Goal: Task Accomplishment & Management: Complete application form

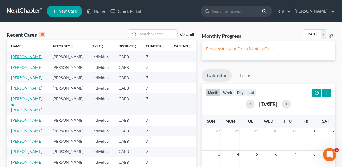
click at [28, 57] on link "[PERSON_NAME]" at bounding box center [26, 56] width 31 height 5
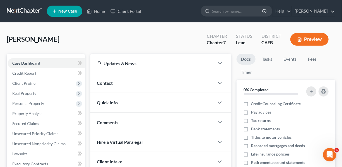
click at [66, 10] on span "New Case" at bounding box center [67, 11] width 19 height 4
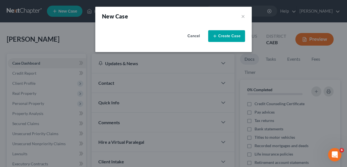
select select "8"
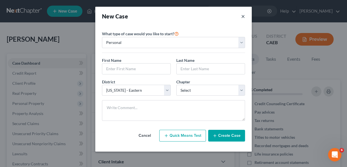
click at [244, 16] on button "×" at bounding box center [243, 16] width 4 height 8
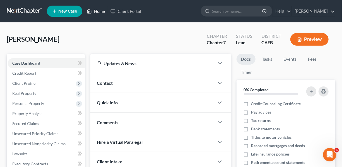
click at [98, 11] on link "Home" at bounding box center [96, 11] width 24 height 10
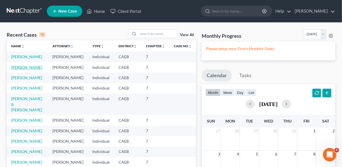
click at [29, 69] on link "[PERSON_NAME]" at bounding box center [26, 67] width 31 height 5
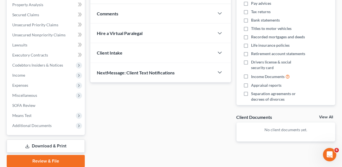
scroll to position [112, 0]
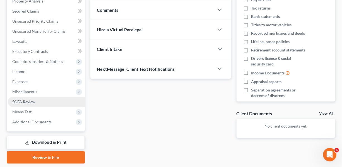
click at [22, 100] on span "SOFA Review" at bounding box center [23, 101] width 23 height 5
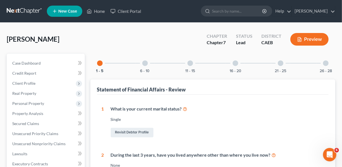
click at [235, 64] on div at bounding box center [236, 63] width 6 height 6
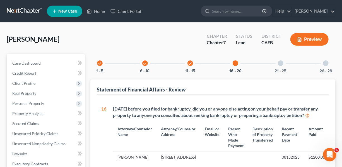
scroll to position [79, 0]
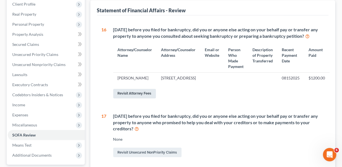
click at [135, 98] on link "Revisit Attorney Fees" at bounding box center [134, 93] width 43 height 9
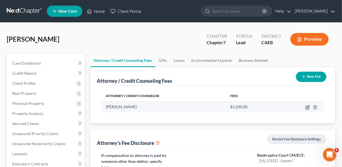
click at [306, 106] on icon "button" at bounding box center [308, 107] width 4 height 4
select select "4"
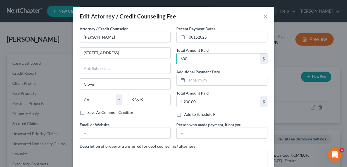
type input "600"
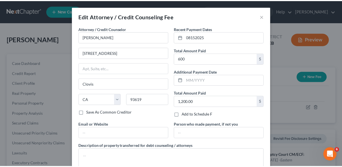
scroll to position [37, 0]
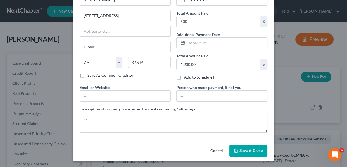
click at [239, 150] on span "Save & Close" at bounding box center [250, 150] width 23 height 5
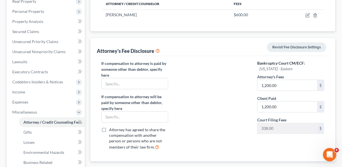
scroll to position [92, 0]
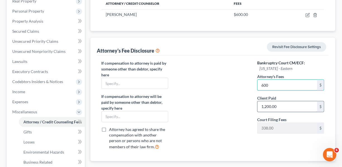
type input "600"
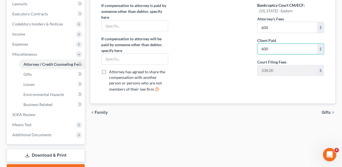
scroll to position [169, 0]
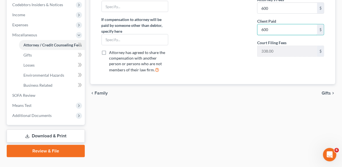
type input "600"
click at [53, 135] on link "Download & Print" at bounding box center [46, 135] width 78 height 13
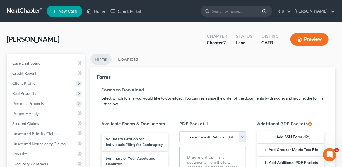
scroll to position [74, 0]
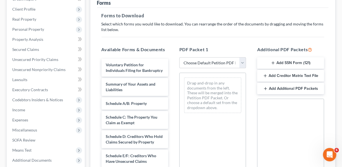
click at [290, 63] on button "Add SSN Form (121)" at bounding box center [290, 63] width 67 height 12
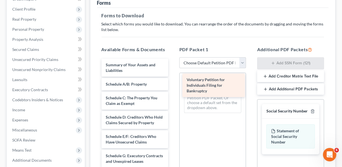
drag, startPoint x: 140, startPoint y: 75, endPoint x: 226, endPoint y: 87, distance: 87.1
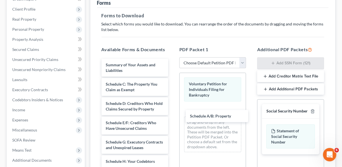
drag, startPoint x: 132, startPoint y: 84, endPoint x: 170, endPoint y: 100, distance: 41.0
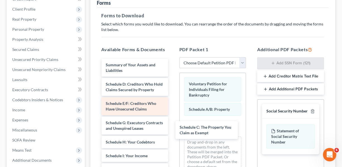
drag, startPoint x: 135, startPoint y: 89, endPoint x: 150, endPoint y: 105, distance: 22.1
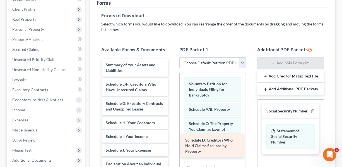
drag, startPoint x: 127, startPoint y: 91, endPoint x: 207, endPoint y: 147, distance: 97.7
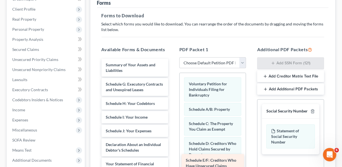
drag, startPoint x: 138, startPoint y: 90, endPoint x: 218, endPoint y: 166, distance: 110.8
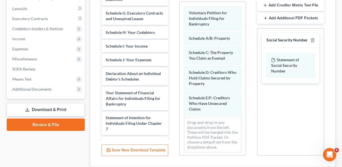
scroll to position [145, 0]
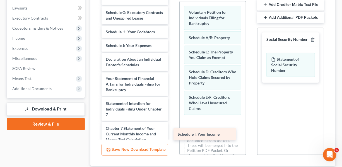
drag, startPoint x: 144, startPoint y: 54, endPoint x: 216, endPoint y: 138, distance: 110.4
click at [173, 138] on div "Schedule I: Your Income Summary of Your Assets and Liabilities Schedule G: Exec…" at bounding box center [135, 108] width 76 height 243
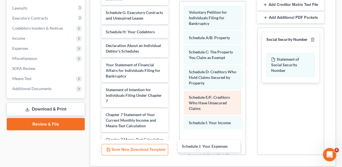
drag, startPoint x: 142, startPoint y: 50, endPoint x: 236, endPoint y: 108, distance: 110.4
click at [173, 143] on div "Schedule J: Your Expenses Summary of Your Assets and Liabilities Schedule G: Ex…" at bounding box center [135, 102] width 76 height 230
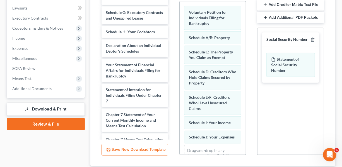
scroll to position [41, 0]
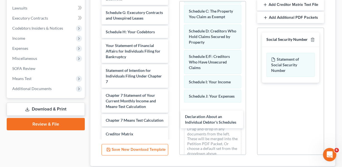
drag, startPoint x: 148, startPoint y: 57, endPoint x: 157, endPoint y: 68, distance: 14.8
click at [173, 123] on div "Declaration About an Individual Debtor's Schedules Summary of Your Assets and L…" at bounding box center [135, 92] width 76 height 210
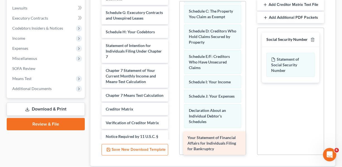
drag, startPoint x: 142, startPoint y: 60, endPoint x: 224, endPoint y: 147, distance: 119.5
click at [173, 147] on div "Your Statement of Financial Affairs for Individuals Filing for Bankruptcy Summa…" at bounding box center [135, 80] width 76 height 186
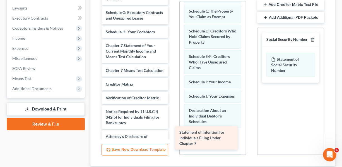
drag, startPoint x: 142, startPoint y: 63, endPoint x: 216, endPoint y: 145, distance: 110.1
click at [173, 145] on div "Statement of Intention for Individuals Filing Under Chapter 7 Summary of Your A…" at bounding box center [135, 67] width 76 height 161
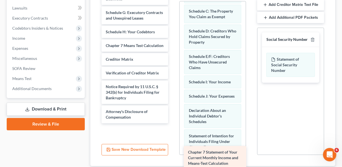
drag, startPoint x: 135, startPoint y: 59, endPoint x: 218, endPoint y: 161, distance: 130.8
click at [173, 123] on div "Chapter 7 Statement of Your Current Monthly Income and Means-Test Calculation S…" at bounding box center [135, 55] width 76 height 136
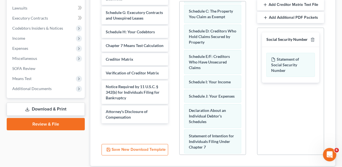
scroll to position [153, 0]
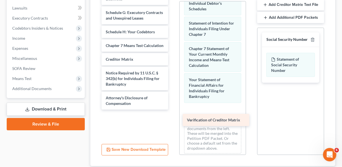
drag, startPoint x: 123, startPoint y: 75, endPoint x: 205, endPoint y: 117, distance: 91.5
click at [173, 109] on div "Verification of Creditor Matrix Summary of Your Assets and Liabilities Schedule…" at bounding box center [135, 48] width 76 height 122
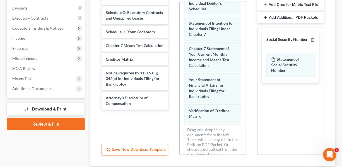
scroll to position [183, 0]
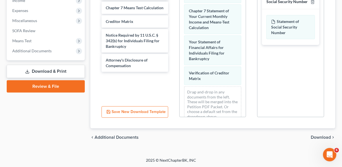
click at [322, 136] on span "Download" at bounding box center [321, 137] width 20 height 4
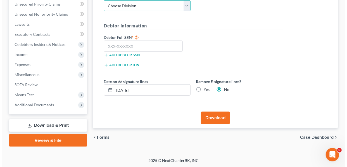
scroll to position [129, 0]
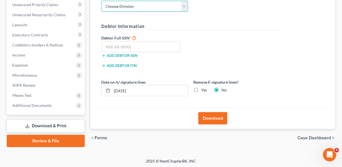
click at [183, 7] on select "Choose Division Fresno Modesto [GEOGRAPHIC_DATA]" at bounding box center [145, 6] width 87 height 11
select select "0"
click at [102, 1] on select "Choose Division Fresno Modesto [GEOGRAPHIC_DATA]" at bounding box center [145, 6] width 87 height 11
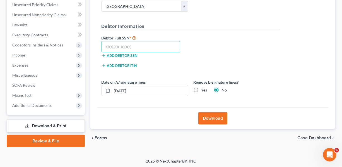
click at [138, 46] on input "text" at bounding box center [141, 46] width 79 height 11
type input "610-54-3273"
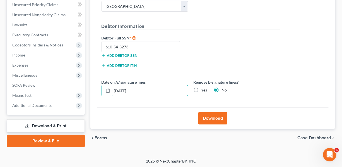
drag, startPoint x: 165, startPoint y: 88, endPoint x: 98, endPoint y: 99, distance: 68.0
click at [98, 99] on div "Almost There... Complete Required * Fields District Information Divisional Cour…" at bounding box center [213, 30] width 232 height 154
click at [202, 89] on label "Yes" at bounding box center [205, 90] width 6 height 6
click at [204, 89] on input "Yes" at bounding box center [206, 89] width 4 height 4
radio input "true"
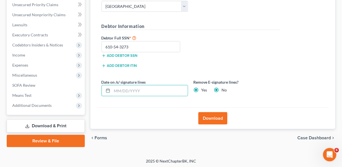
radio input "false"
click at [213, 120] on button "Download" at bounding box center [212, 118] width 29 height 12
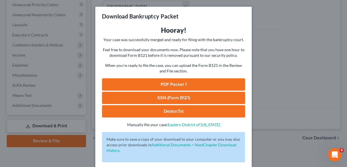
click at [195, 97] on link "SSN (Form B121)" at bounding box center [173, 98] width 143 height 12
click at [186, 83] on link "PDF Packet 1" at bounding box center [173, 84] width 143 height 12
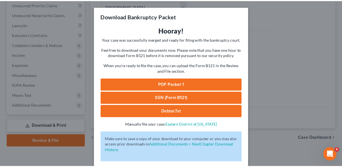
scroll to position [25, 0]
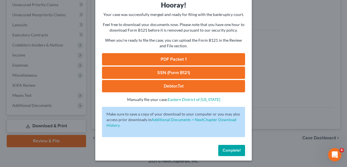
click at [227, 149] on span "Complete!" at bounding box center [231, 150] width 18 height 5
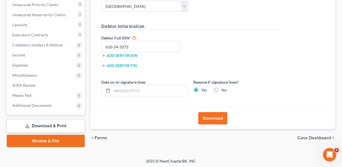
scroll to position [0, 0]
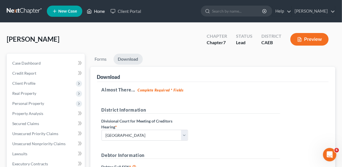
click at [96, 11] on link "Home" at bounding box center [96, 11] width 24 height 10
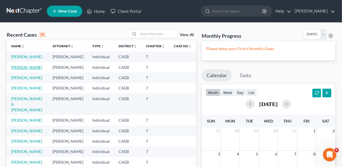
click at [22, 69] on link "[PERSON_NAME]" at bounding box center [26, 67] width 31 height 5
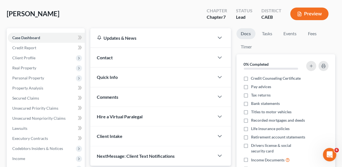
scroll to position [24, 0]
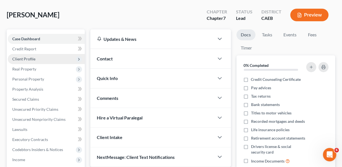
click at [32, 60] on span "Client Profile" at bounding box center [23, 58] width 23 height 5
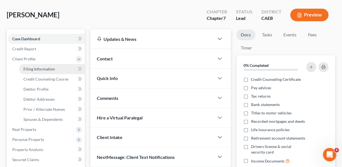
click at [40, 68] on span "Filing Information" at bounding box center [39, 68] width 32 height 5
select select "1"
select select "0"
select select "8"
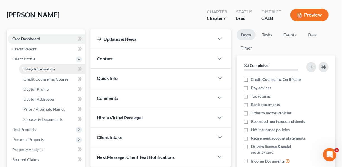
select select "4"
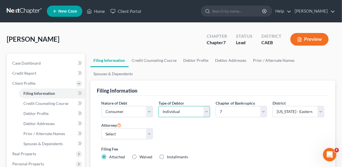
click at [208, 111] on select "Select Individual Joint" at bounding box center [185, 111] width 52 height 11
select select "1"
click at [159, 106] on select "Select Individual Joint" at bounding box center [185, 111] width 52 height 11
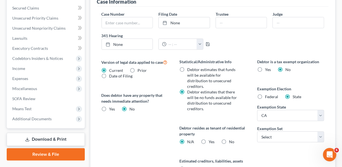
scroll to position [191, 0]
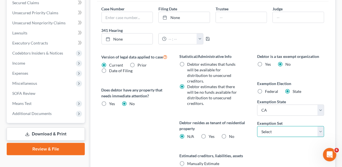
click at [320, 132] on select "Select 703 704" at bounding box center [290, 131] width 67 height 11
click at [257, 126] on select "Select 703 704" at bounding box center [290, 131] width 67 height 11
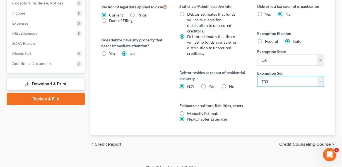
drag, startPoint x: 321, startPoint y: 81, endPoint x: 320, endPoint y: 85, distance: 4.7
click at [321, 81] on select "Select 703 704" at bounding box center [290, 81] width 67 height 11
select select "1"
click at [257, 76] on select "Select 703 704" at bounding box center [290, 81] width 67 height 11
click at [309, 142] on span "Credit Counseling Course" at bounding box center [305, 144] width 52 height 4
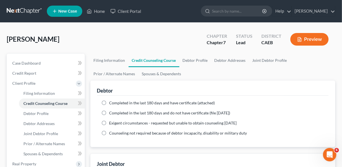
click at [109, 101] on label "Completed in the last 180 days and have certificate (attached)" at bounding box center [162, 103] width 106 height 6
click at [112, 101] on input "Completed in the last 180 days and have certificate (attached)" at bounding box center [114, 102] width 4 height 4
radio input "true"
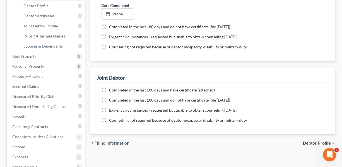
scroll to position [117, 0]
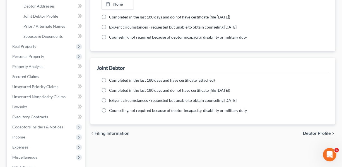
click at [109, 79] on label "Completed in the last 180 days and have certificate (attached)" at bounding box center [162, 80] width 106 height 6
click at [112, 79] on input "Completed in the last 180 days and have certificate (attached)" at bounding box center [114, 79] width 4 height 4
radio input "true"
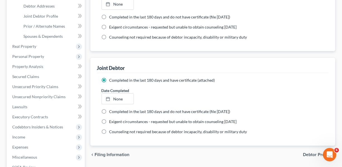
click at [313, 154] on span "Debtor Profile" at bounding box center [317, 154] width 28 height 4
select select "1"
select select "3"
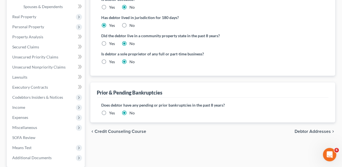
scroll to position [158, 0]
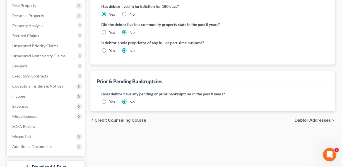
click at [325, 119] on span "Debtor Addresses" at bounding box center [313, 120] width 36 height 4
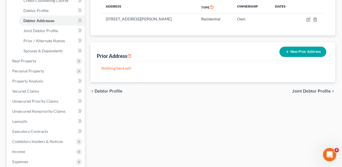
scroll to position [128, 0]
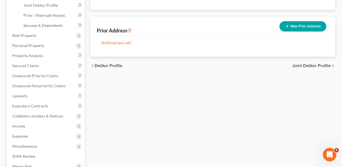
click at [318, 66] on span "Joint Debtor Profile" at bounding box center [311, 65] width 39 height 4
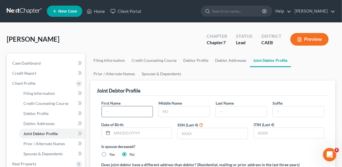
click at [144, 113] on input "text" at bounding box center [127, 111] width 51 height 11
click at [145, 111] on input "text" at bounding box center [127, 111] width 51 height 11
type input "[PERSON_NAME]"
click at [234, 111] on input "text" at bounding box center [241, 111] width 51 height 11
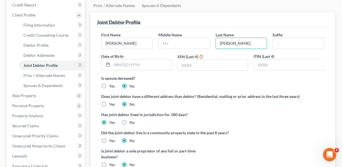
scroll to position [67, 0]
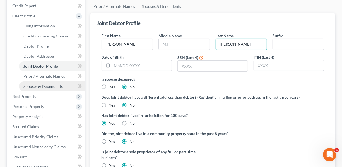
type input "[PERSON_NAME]"
click at [52, 87] on span "Spouses & Dependents" at bounding box center [42, 86] width 39 height 5
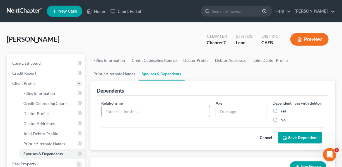
drag, startPoint x: 123, startPoint y: 109, endPoint x: 163, endPoint y: 108, distance: 40.2
click at [123, 109] on input "text" at bounding box center [156, 111] width 108 height 11
type input "Son"
click at [236, 107] on input "text" at bounding box center [241, 111] width 51 height 11
type input "6"
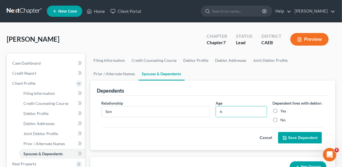
click at [281, 111] on label "Yes" at bounding box center [284, 111] width 6 height 6
click at [283, 111] on input "Yes" at bounding box center [285, 110] width 4 height 4
radio input "true"
click at [297, 136] on button "Save Dependent" at bounding box center [300, 138] width 44 height 12
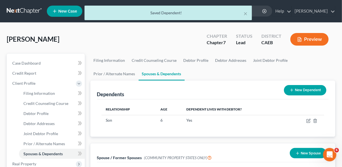
click at [292, 90] on line at bounding box center [292, 90] width 3 height 0
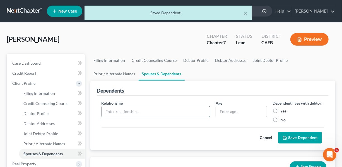
click at [151, 110] on input "text" at bounding box center [156, 111] width 108 height 11
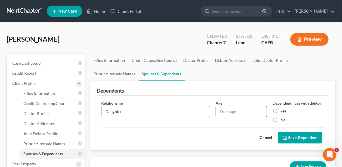
type input "Daughter"
click at [230, 111] on input "text" at bounding box center [241, 111] width 51 height 11
type input "2"
click at [281, 109] on label "Yes" at bounding box center [284, 111] width 6 height 6
click at [283, 109] on input "Yes" at bounding box center [285, 110] width 4 height 4
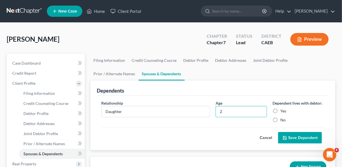
radio input "true"
click at [292, 134] on button "Save Dependent" at bounding box center [300, 138] width 44 height 12
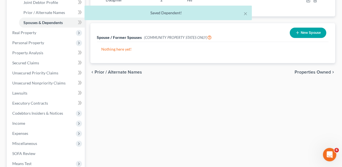
scroll to position [100, 0]
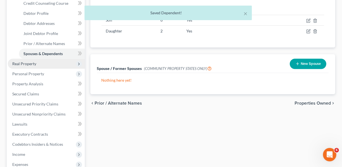
click at [26, 64] on span "Real Property" at bounding box center [24, 63] width 24 height 5
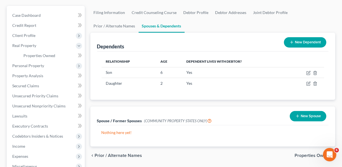
scroll to position [47, 0]
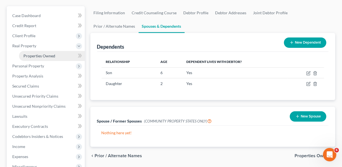
click at [45, 56] on span "Properties Owned" at bounding box center [39, 55] width 32 height 5
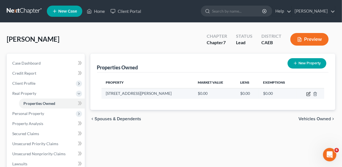
click at [308, 93] on icon "button" at bounding box center [308, 94] width 4 height 4
select select "4"
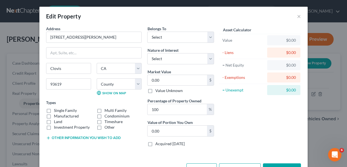
click at [54, 110] on label "Single Family" at bounding box center [65, 110] width 23 height 6
click at [56, 110] on input "Single Family" at bounding box center [58, 109] width 4 height 4
checkbox input "true"
click at [210, 37] on select "Select Debtor 1 Only Debtor 2 Only Debtor 1 And Debtor 2 Only At Least One Of T…" at bounding box center [180, 37] width 67 height 11
select select "2"
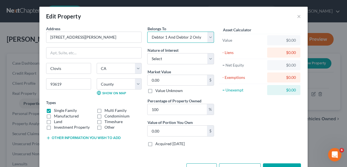
click at [147, 32] on select "Select Debtor 1 Only Debtor 2 Only Debtor 1 And Debtor 2 Only At Least One Of T…" at bounding box center [180, 37] width 67 height 11
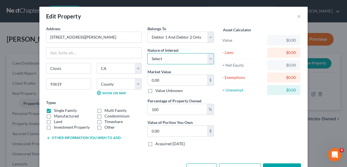
click at [208, 58] on select "Select Fee Simple Joint Tenant Life Estate Equitable Interest Future Interest T…" at bounding box center [180, 58] width 67 height 11
select select "0"
click at [147, 53] on select "Select Fee Simple Joint Tenant Life Estate Equitable Interest Future Interest T…" at bounding box center [180, 58] width 67 height 11
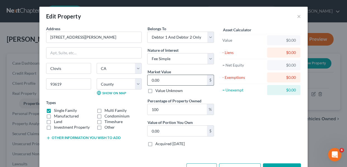
click at [176, 76] on input "0.00" at bounding box center [176, 80] width 59 height 11
type input "5"
type input "5.00"
type input "52"
type input "52.00"
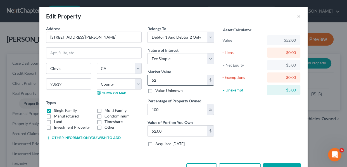
type input "525"
type input "525.00"
type input "5,250"
type input "5,250.00"
type input "52,500"
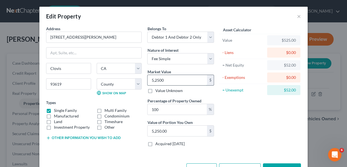
type input "52,500.00"
type input "525,000"
type input "525,000.00"
type input "525,000"
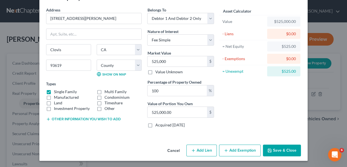
click at [208, 151] on button "Add Lien" at bounding box center [201, 150] width 30 height 12
select select "2"
select select "0"
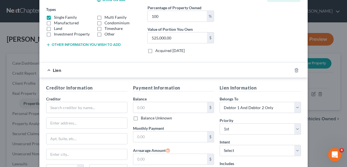
scroll to position [94, 0]
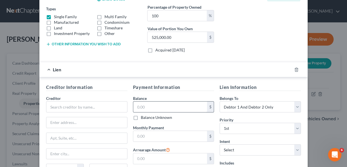
drag, startPoint x: 159, startPoint y: 95, endPoint x: 159, endPoint y: 111, distance: 16.5
click at [159, 96] on div "Balance $ Balance Unknown Balance Undetermined $ Balance Unknown" at bounding box center [173, 107] width 81 height 25
click at [159, 102] on input "text" at bounding box center [170, 106] width 74 height 11
type input "395,000"
click at [103, 106] on input "text" at bounding box center [86, 106] width 81 height 11
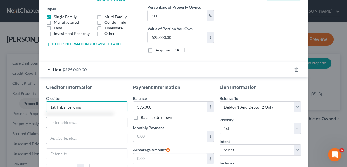
type input "1st Tribal Lending"
click at [73, 124] on input "text" at bounding box center [86, 122] width 81 height 11
type input "Dept #42600"
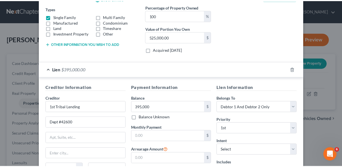
scroll to position [150, 0]
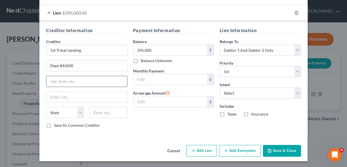
click at [69, 79] on input "text" at bounding box center [86, 81] width 81 height 11
type input "PO box 650586"
drag, startPoint x: 58, startPoint y: 98, endPoint x: 82, endPoint y: 90, distance: 25.3
click at [58, 98] on input "text" at bounding box center [86, 97] width 81 height 11
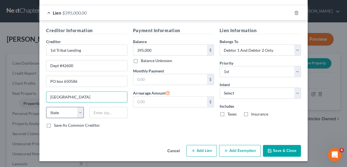
type input "[GEOGRAPHIC_DATA]"
click at [57, 112] on select "State [US_STATE] AK AR AZ CA CO CT DE DC [GEOGRAPHIC_DATA] [GEOGRAPHIC_DATA] GU…" at bounding box center [65, 112] width 38 height 11
select select "45"
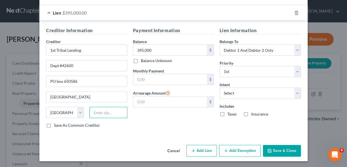
click at [108, 111] on input "text" at bounding box center [108, 112] width 38 height 11
type input "75265"
click at [54, 126] on label "Save As Common Creditor" at bounding box center [77, 125] width 46 height 6
click at [56, 126] on input "Save As Common Creditor" at bounding box center [58, 124] width 4 height 4
checkbox input "true"
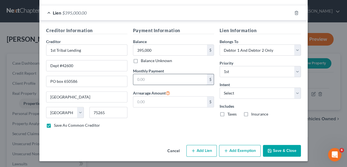
click at [169, 78] on input "text" at bounding box center [170, 79] width 74 height 11
type input "2,559"
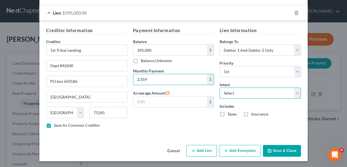
click at [296, 94] on select "Select Surrender Redeem Reaffirm Avoid Other" at bounding box center [259, 92] width 81 height 11
select select "4"
click at [219, 87] on select "Select Surrender Redeem Reaffirm Avoid Other" at bounding box center [259, 92] width 81 height 11
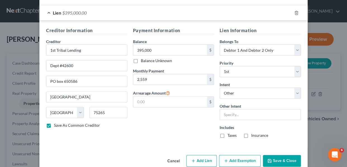
click at [227, 135] on label "Taxes" at bounding box center [231, 135] width 9 height 6
click at [229, 135] on input "Taxes" at bounding box center [231, 134] width 4 height 4
checkbox input "true"
click at [251, 134] on label "Insurance" at bounding box center [259, 135] width 17 height 6
click at [253, 134] on input "Insurance" at bounding box center [255, 134] width 4 height 4
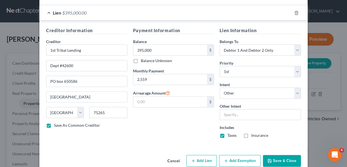
checkbox input "true"
click at [242, 112] on input "text" at bounding box center [259, 114] width 81 height 11
type input "Retain and pay monthly"
click at [279, 159] on button "Save & Close" at bounding box center [282, 161] width 38 height 12
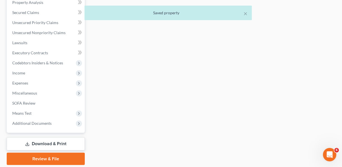
scroll to position [139, 0]
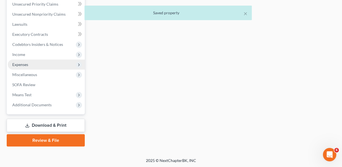
click at [27, 65] on span "Expenses" at bounding box center [20, 64] width 16 height 5
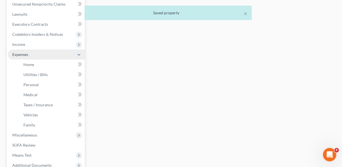
scroll to position [129, 0]
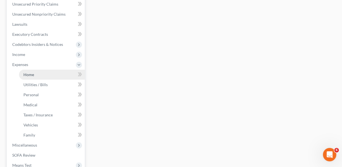
click at [28, 73] on span "Home" at bounding box center [28, 74] width 11 height 5
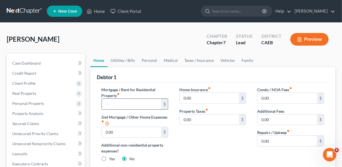
click at [131, 102] on input "text" at bounding box center [132, 104] width 60 height 11
type input "2,559"
click at [283, 97] on input "0.00" at bounding box center [288, 98] width 60 height 11
type input "300"
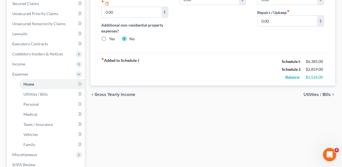
scroll to position [121, 0]
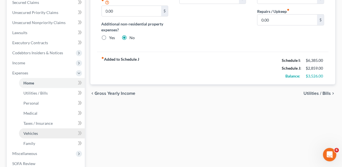
click at [29, 132] on span "Vehicles" at bounding box center [30, 133] width 15 height 5
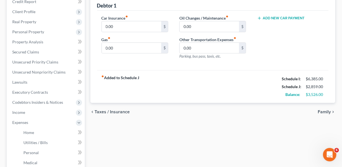
scroll to position [67, 0]
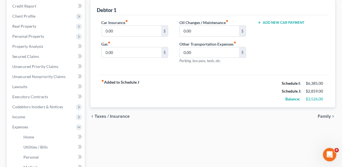
click at [277, 24] on button "Add New Car Payment" at bounding box center [280, 22] width 47 height 4
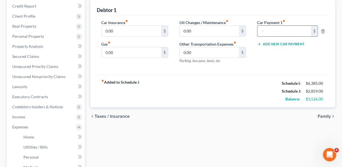
click at [277, 30] on input "text" at bounding box center [285, 31] width 54 height 11
type input "408"
click at [276, 43] on button "Add New Car Payment" at bounding box center [280, 44] width 47 height 4
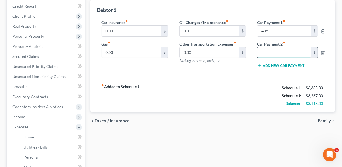
click at [274, 48] on input "text" at bounding box center [285, 52] width 54 height 11
type input "435"
click at [33, 148] on span "Utilities / Bills" at bounding box center [35, 146] width 24 height 5
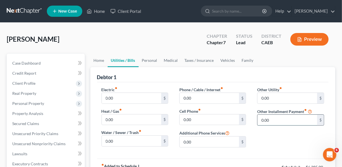
click at [269, 118] on input "0.00" at bounding box center [288, 119] width 60 height 11
type input "250"
click at [273, 136] on input "text" at bounding box center [291, 135] width 66 height 11
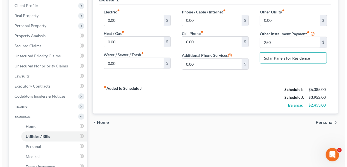
scroll to position [47, 0]
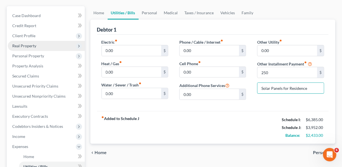
type input "Solar Panels for Residence"
click at [33, 47] on span "Real Property" at bounding box center [46, 46] width 77 height 10
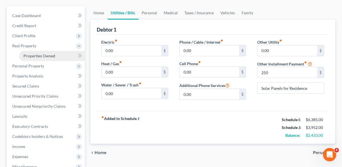
click at [35, 54] on span "Properties Owned" at bounding box center [39, 55] width 32 height 5
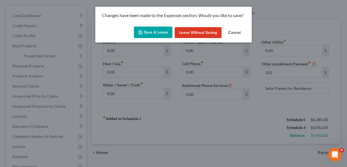
click at [159, 30] on button "Save & Leave" at bounding box center [153, 33] width 39 height 12
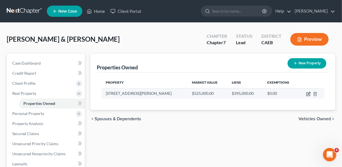
click at [308, 94] on icon "button" at bounding box center [308, 94] width 4 height 4
select select "4"
select select "9"
select select "2"
select select "0"
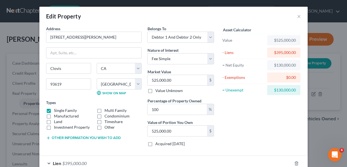
scroll to position [34, 0]
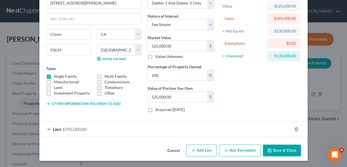
click at [237, 151] on button "Add Exemption" at bounding box center [240, 150] width 42 height 12
select select "2"
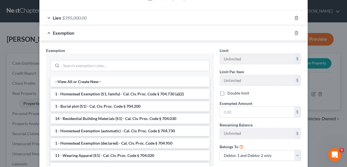
scroll to position [147, 0]
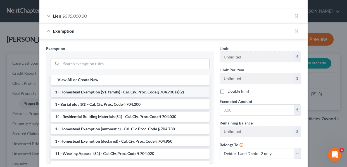
click at [137, 93] on li "1 - Homestead Exemption (S1, family) - Cal. Civ. Proc. Code § 704.730 (a)(2)" at bounding box center [130, 92] width 159 height 10
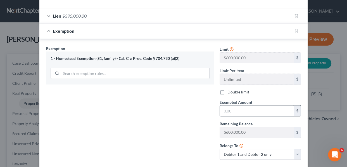
click at [226, 109] on input "text" at bounding box center [257, 110] width 74 height 11
type input "130,000"
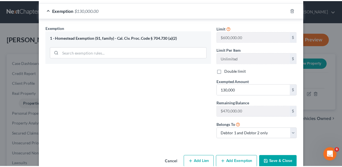
scroll to position [179, 0]
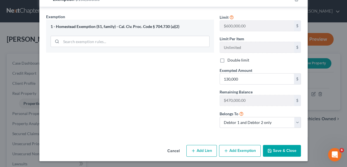
click at [271, 149] on button "Save & Close" at bounding box center [282, 151] width 38 height 12
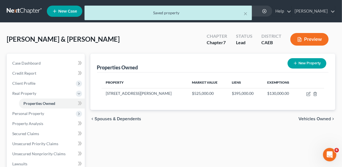
scroll to position [32, 0]
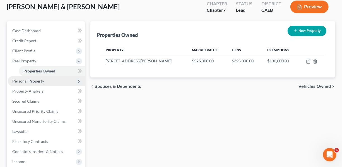
click at [36, 82] on span "Personal Property" at bounding box center [28, 80] width 32 height 5
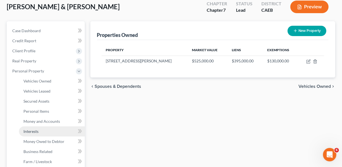
click at [34, 130] on span "Interests" at bounding box center [30, 131] width 15 height 5
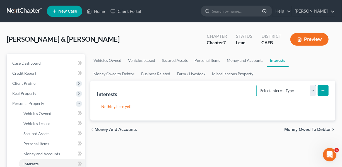
click at [313, 92] on select "Select Interest Type 401K Annuity Bond Education IRA Government Bond Government…" at bounding box center [287, 90] width 60 height 11
select select "401k"
click at [257, 85] on select "Select Interest Type 401K Annuity Bond Education IRA Government Bond Government…" at bounding box center [287, 90] width 60 height 11
click at [322, 91] on icon "submit" at bounding box center [323, 90] width 4 height 4
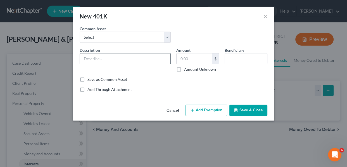
click at [120, 62] on input "text" at bounding box center [125, 58] width 90 height 11
click at [127, 57] on input "Debtor Husband 403b" at bounding box center [125, 58] width 90 height 11
type input "Debtor Husband 403b with current employer"
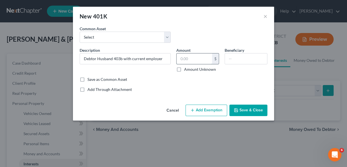
click at [207, 60] on input "text" at bounding box center [193, 58] width 35 height 11
type input "2,500"
click at [204, 109] on button "Add Exemption" at bounding box center [206, 110] width 42 height 12
select select "2"
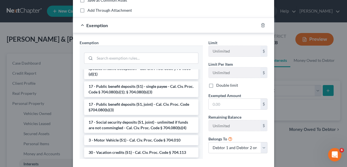
scroll to position [788, 0]
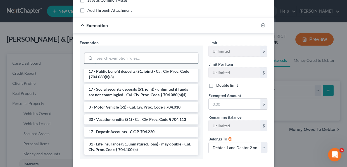
click at [123, 59] on input "search" at bounding box center [146, 58] width 103 height 11
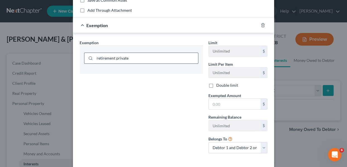
type input "retirement private"
click at [151, 67] on div "retirement private" at bounding box center [141, 57] width 123 height 24
click at [152, 59] on input "retirement private" at bounding box center [146, 58] width 103 height 11
drag, startPoint x: 152, startPoint y: 59, endPoint x: 92, endPoint y: 63, distance: 60.8
click at [92, 63] on div "retirement private" at bounding box center [141, 57] width 114 height 15
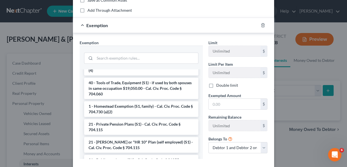
scroll to position [33, 0]
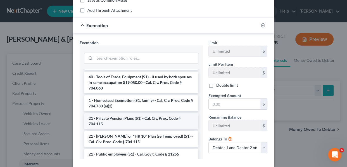
click at [149, 118] on li "21 - Private Pension Plans (S1) - Cal. Civ. Proc. Code § 704.115" at bounding box center [141, 121] width 114 height 16
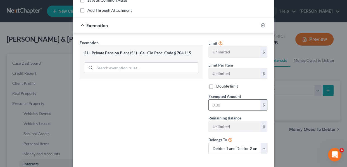
click at [213, 105] on input "text" at bounding box center [234, 104] width 52 height 11
type input "2,500"
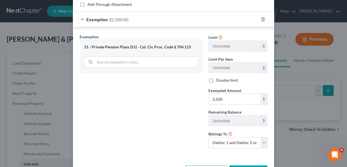
scroll to position [105, 0]
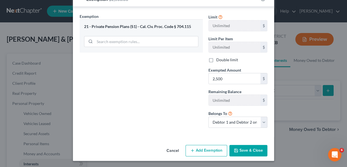
click at [250, 151] on button "Save & Close" at bounding box center [248, 151] width 38 height 12
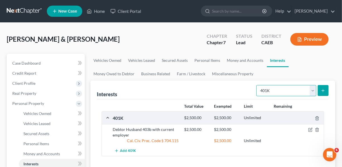
click at [312, 90] on select "Select Interest Type 401K Annuity Bond Education IRA Government Bond Government…" at bounding box center [287, 90] width 60 height 11
select select "ira"
click at [257, 85] on select "Select Interest Type 401K Annuity Bond Education IRA Government Bond Government…" at bounding box center [287, 90] width 60 height 11
click at [321, 93] on button "submit" at bounding box center [323, 90] width 11 height 11
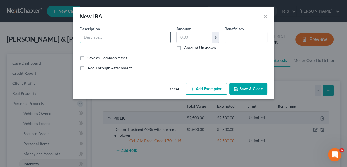
click at [121, 40] on input "text" at bounding box center [125, 37] width 90 height 11
type input "Debtor Wife IRA from prior 401K"
click at [196, 36] on input "text" at bounding box center [193, 37] width 35 height 11
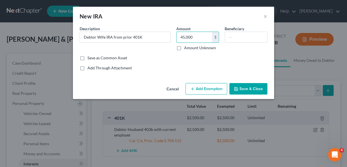
type input "45,000"
click at [209, 91] on button "Add Exemption" at bounding box center [206, 89] width 42 height 12
select select "2"
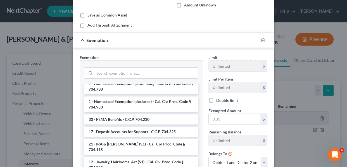
scroll to position [656, 0]
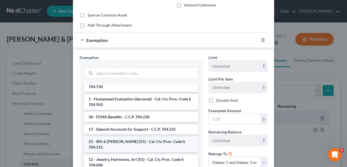
click at [171, 148] on li "21 - IRA & [PERSON_NAME] (S1) - Cal. Civ. Proc. Code § 704.115" at bounding box center [141, 144] width 114 height 16
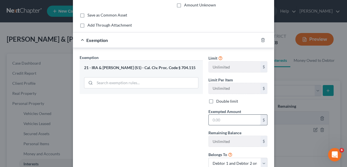
click at [217, 120] on input "text" at bounding box center [234, 119] width 52 height 11
type input "45,000"
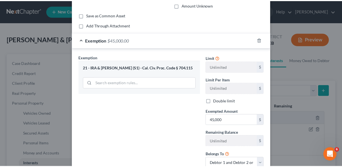
scroll to position [84, 0]
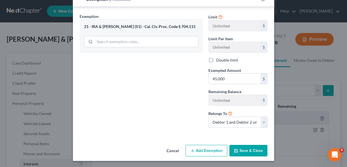
click at [250, 151] on button "Save & Close" at bounding box center [248, 151] width 38 height 12
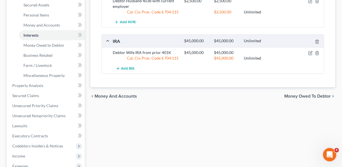
scroll to position [129, 0]
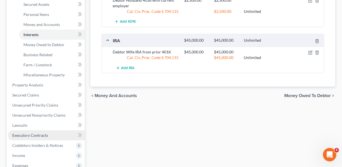
click at [26, 135] on span "Executory Contracts" at bounding box center [30, 135] width 36 height 5
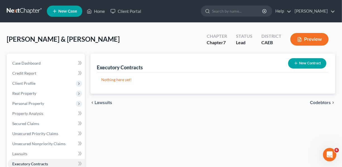
click at [304, 65] on button "New Contract" at bounding box center [307, 63] width 38 height 10
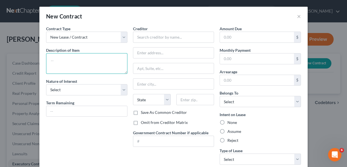
click at [98, 58] on textarea at bounding box center [86, 63] width 81 height 21
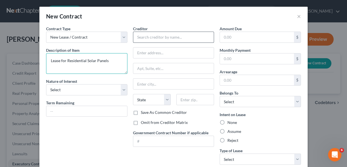
type textarea "Lease for Residential Solar Panels"
click at [146, 37] on input "text" at bounding box center [173, 37] width 81 height 11
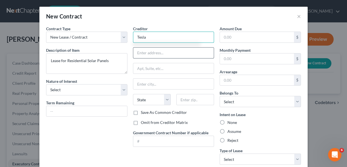
type input "Tesla"
click at [144, 53] on input "text" at bounding box center [173, 52] width 81 height 11
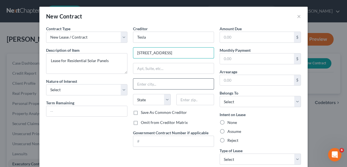
type input "[STREET_ADDRESS]"
click at [144, 83] on input "text" at bounding box center [173, 83] width 81 height 11
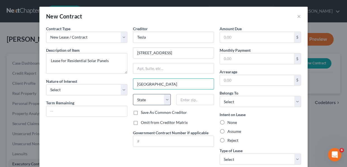
type input "[GEOGRAPHIC_DATA]"
click at [152, 101] on select "State [US_STATE] AK AR AZ CA CO CT DE DC [GEOGRAPHIC_DATA] [GEOGRAPHIC_DATA] GU…" at bounding box center [152, 99] width 38 height 11
select select "4"
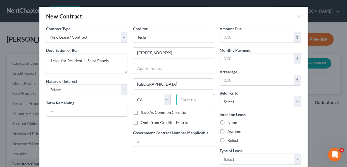
click at [179, 97] on input "text" at bounding box center [195, 99] width 38 height 11
type input "94538"
click at [141, 113] on label "Save As Common Creditor" at bounding box center [164, 112] width 46 height 6
click at [143, 113] on input "Save As Common Creditor" at bounding box center [145, 111] width 4 height 4
checkbox input "true"
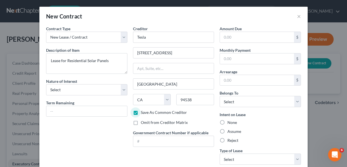
type input "Fremont"
click at [254, 61] on input "text" at bounding box center [257, 58] width 74 height 11
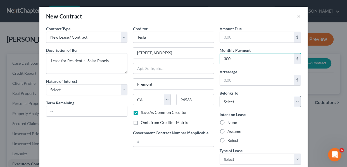
type input "300"
click at [295, 102] on select "Select Debtor 1 Only Debtor 2 Only Debtor 1 And Debtor 2 Only At Least One Of T…" at bounding box center [259, 101] width 81 height 11
select select "2"
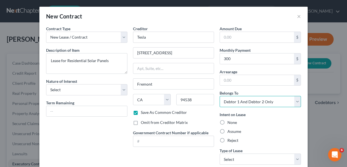
click at [219, 96] on select "Select Debtor 1 Only Debtor 2 Only Debtor 1 And Debtor 2 Only At Least One Of T…" at bounding box center [259, 101] width 81 height 11
click at [227, 130] on label "Assume" at bounding box center [234, 131] width 14 height 6
click at [229, 130] on input "Assume" at bounding box center [231, 130] width 4 height 4
radio input "true"
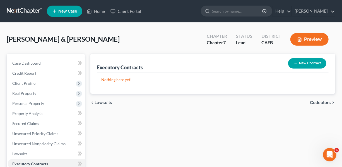
click at [302, 63] on button "New Contract" at bounding box center [307, 63] width 38 height 10
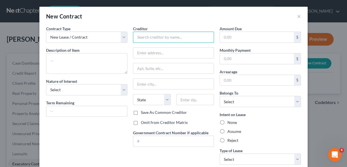
click at [146, 39] on input "text" at bounding box center [173, 37] width 81 height 11
type input "Tesla"
click at [142, 53] on input "text" at bounding box center [173, 52] width 81 height 11
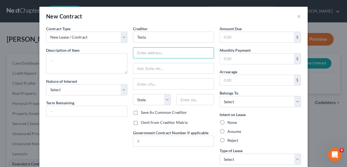
type input "[STREET_ADDRESS]"
type input "Fremont"
select select "4"
type input "94538"
click at [141, 112] on label "Save As Common Creditor" at bounding box center [164, 112] width 46 height 6
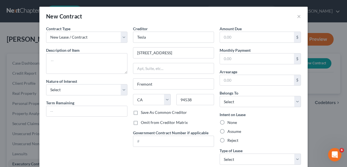
click at [143, 112] on input "Save As Common Creditor" at bounding box center [145, 111] width 4 height 4
checkbox input "true"
click at [87, 65] on textarea at bounding box center [86, 63] width 81 height 21
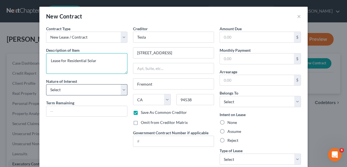
type textarea "Lease for Residential Solar"
click at [125, 89] on select "Select Purchaser Agent Lessor Lessee" at bounding box center [86, 89] width 81 height 11
select select "3"
click at [46, 84] on select "Select Purchaser Agent Lessor Lessee" at bounding box center [86, 89] width 81 height 11
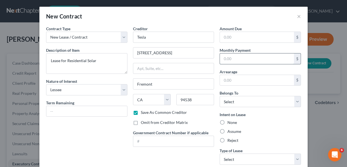
click at [246, 57] on input "text" at bounding box center [257, 58] width 74 height 11
type input "300"
drag, startPoint x: 296, startPoint y: 102, endPoint x: 294, endPoint y: 106, distance: 4.5
click at [296, 102] on select "Select Debtor 1 Only Debtor 2 Only Debtor 1 And Debtor 2 Only At Least One Of T…" at bounding box center [259, 101] width 81 height 11
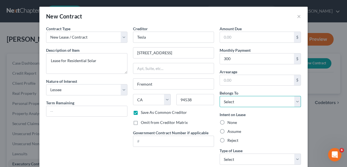
select select "2"
click at [219, 96] on select "Select Debtor 1 Only Debtor 2 Only Debtor 1 And Debtor 2 Only At Least One Of T…" at bounding box center [259, 101] width 81 height 11
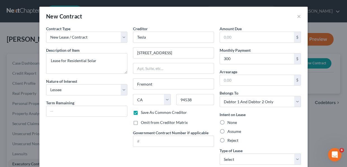
click at [227, 131] on label "Assume" at bounding box center [234, 131] width 14 height 6
click at [229, 131] on input "Assume" at bounding box center [231, 130] width 4 height 4
radio input "true"
click at [293, 159] on select "Select Real Estate Car Other" at bounding box center [259, 158] width 81 height 11
select select "2"
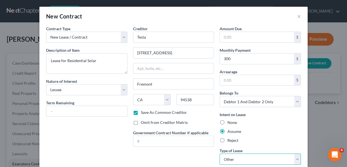
click at [219, 153] on select "Select Real Estate Car Other" at bounding box center [259, 158] width 81 height 11
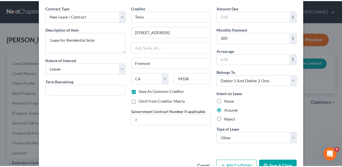
scroll to position [37, 0]
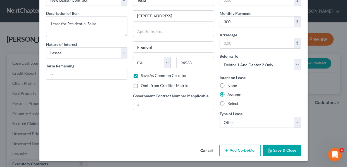
click at [290, 152] on button "Save & Close" at bounding box center [282, 150] width 38 height 12
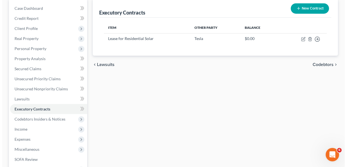
scroll to position [56, 0]
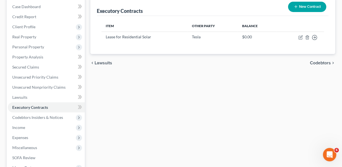
click at [302, 6] on button "New Contract" at bounding box center [307, 7] width 38 height 10
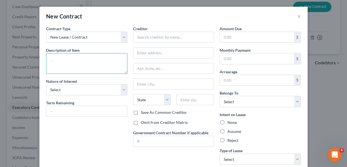
click at [113, 59] on textarea at bounding box center [86, 63] width 81 height 21
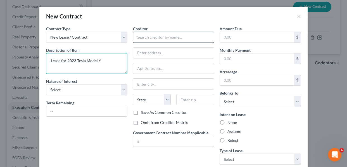
type textarea "Lease for 2023 Tesla Model Y"
click at [137, 36] on input "text" at bounding box center [173, 37] width 81 height 11
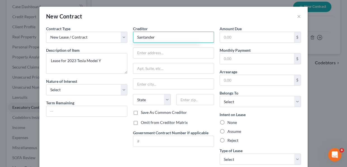
click at [160, 35] on input "Santander" at bounding box center [173, 37] width 81 height 11
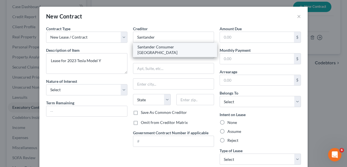
click at [162, 47] on div "Santander Consumer [GEOGRAPHIC_DATA]" at bounding box center [174, 49] width 75 height 11
type input "Santander Consumer [GEOGRAPHIC_DATA]"
type input "PO box 961211"
type input "[GEOGRAPHIC_DATA]"
select select "45"
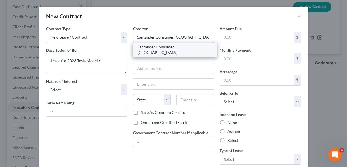
type input "76161"
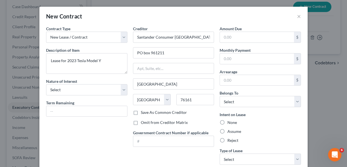
click at [141, 112] on label "Save As Common Creditor" at bounding box center [164, 112] width 46 height 6
click at [143, 112] on input "Save As Common Creditor" at bounding box center [145, 111] width 4 height 4
checkbox input "true"
drag, startPoint x: 255, startPoint y: 56, endPoint x: 248, endPoint y: 58, distance: 7.2
click at [255, 56] on input "text" at bounding box center [257, 58] width 74 height 11
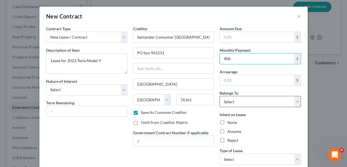
type input "408"
drag, startPoint x: 294, startPoint y: 102, endPoint x: 293, endPoint y: 106, distance: 4.1
click at [294, 102] on select "Select Debtor 1 Only Debtor 2 Only Debtor 1 And Debtor 2 Only At Least One Of T…" at bounding box center [259, 101] width 81 height 11
select select "2"
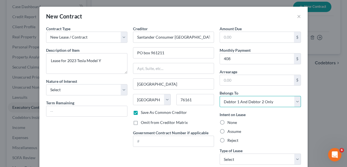
click at [219, 96] on select "Select Debtor 1 Only Debtor 2 Only Debtor 1 And Debtor 2 Only At Least One Of T…" at bounding box center [259, 101] width 81 height 11
click at [227, 132] on label "Assume" at bounding box center [234, 131] width 14 height 6
click at [229, 132] on input "Assume" at bounding box center [231, 130] width 4 height 4
radio input "true"
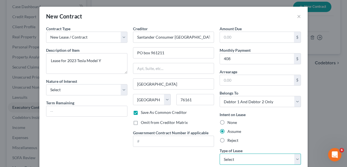
drag, startPoint x: 295, startPoint y: 158, endPoint x: 292, endPoint y: 154, distance: 5.1
click at [295, 158] on select "Select Real Estate Car Other" at bounding box center [259, 158] width 81 height 11
select select "1"
click at [219, 153] on select "Select Real Estate Car Other" at bounding box center [259, 158] width 81 height 11
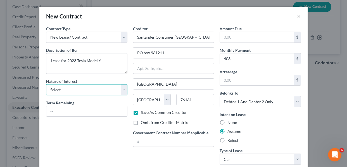
click at [121, 88] on select "Select Purchaser Agent Lessor Lessee" at bounding box center [86, 89] width 81 height 11
select select "3"
click at [46, 84] on select "Select Purchaser Agent Lessor Lessee" at bounding box center [86, 89] width 81 height 11
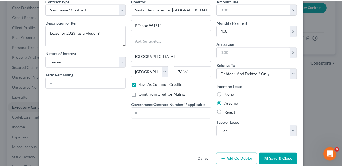
scroll to position [37, 0]
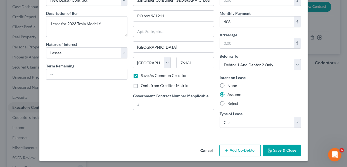
click at [285, 151] on button "Save & Close" at bounding box center [282, 150] width 38 height 12
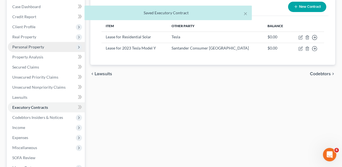
click at [30, 48] on span "Personal Property" at bounding box center [28, 46] width 32 height 5
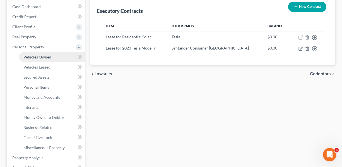
click at [33, 56] on span "Vehicles Owned" at bounding box center [37, 56] width 28 height 5
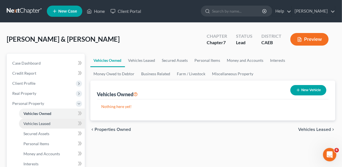
click at [45, 124] on span "Vehicles Leased" at bounding box center [36, 123] width 27 height 5
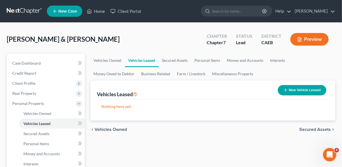
click at [297, 89] on button "New Vehicle Leased" at bounding box center [302, 90] width 49 height 10
select select "2"
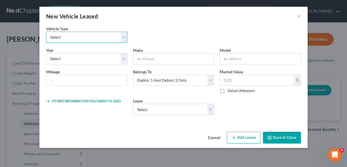
click at [125, 40] on select "Select Automobile Truck Trailer Watercraft Aircraft Motor Home Atv Other Vehicle" at bounding box center [86, 37] width 81 height 11
select select "0"
click at [46, 32] on select "Select Automobile Truck Trailer Watercraft Aircraft Motor Home Atv Other Vehicle" at bounding box center [86, 37] width 81 height 11
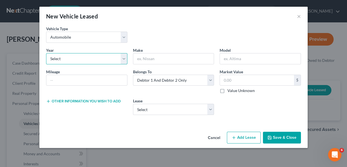
click at [98, 58] on select "Select 2026 2025 2024 2023 2022 2021 2020 2019 2018 2017 2016 2015 2014 2013 20…" at bounding box center [86, 58] width 81 height 11
select select "3"
click at [46, 53] on select "Select 2026 2025 2024 2023 2022 2021 2020 2019 2018 2017 2016 2015 2014 2013 20…" at bounding box center [86, 58] width 81 height 11
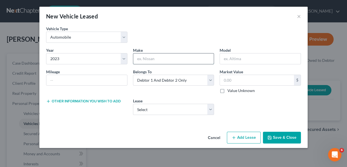
click at [150, 57] on input "text" at bounding box center [173, 58] width 81 height 11
type input "Tesla"
click at [233, 62] on input "text" at bounding box center [260, 58] width 81 height 11
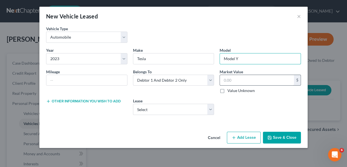
type input "Model Y"
click at [238, 81] on input "text" at bounding box center [257, 80] width 74 height 11
type input "0"
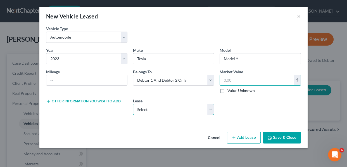
click at [212, 109] on select "Select Lease for 2023 Tesla Model Y" at bounding box center [173, 109] width 81 height 11
select select "2"
select select "1"
select select "45"
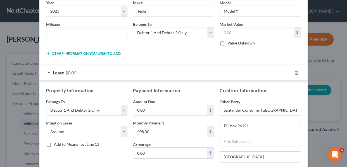
scroll to position [107, 0]
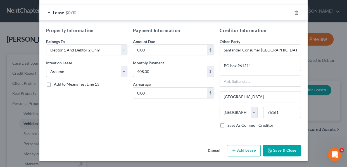
click at [273, 149] on button "Save & Close" at bounding box center [282, 151] width 38 height 12
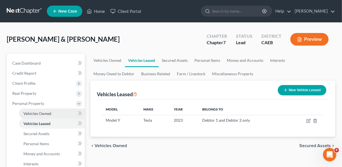
click at [47, 114] on span "Vehicles Owned" at bounding box center [37, 113] width 28 height 5
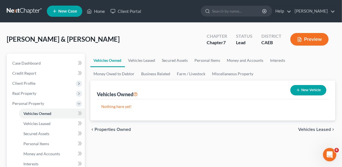
click at [306, 92] on button "New Vehicle" at bounding box center [309, 90] width 36 height 10
select select "0"
select select "2"
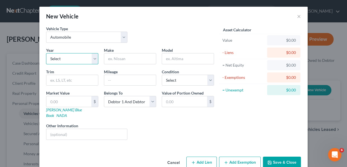
drag, startPoint x: 91, startPoint y: 58, endPoint x: 94, endPoint y: 57, distance: 2.9
click at [91, 58] on select "Select 2026 2025 2024 2023 2022 2021 2020 2019 2018 2017 2016 2015 2014 2013 20…" at bounding box center [72, 58] width 52 height 11
select select "5"
click at [46, 53] on select "Select 2026 2025 2024 2023 2022 2021 2020 2019 2018 2017 2016 2015 2014 2013 20…" at bounding box center [72, 58] width 52 height 11
click at [118, 58] on input "text" at bounding box center [130, 58] width 52 height 11
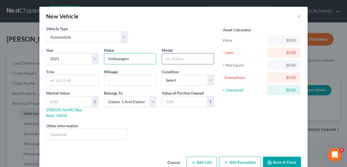
type input "Volkswagon"
click at [176, 60] on input "text" at bounding box center [188, 58] width 52 height 11
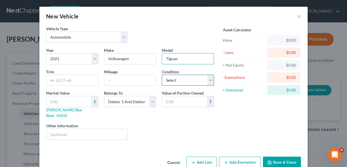
type input "Tiguan"
drag, startPoint x: 209, startPoint y: 80, endPoint x: 208, endPoint y: 84, distance: 4.3
click at [209, 80] on select "Select Excellent Very Good Good Fair Poor" at bounding box center [188, 80] width 52 height 11
select select "2"
click at [162, 75] on select "Select Excellent Very Good Good Fair Poor" at bounding box center [188, 80] width 52 height 11
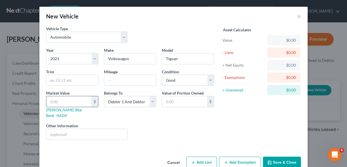
click at [78, 99] on input "text" at bounding box center [68, 101] width 45 height 11
type input "2"
type input "2.00"
type input "21"
type input "21.00"
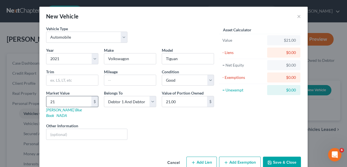
type input "210"
type input "210.00"
type input "2,100"
type input "2,100.00"
type input "2,1000"
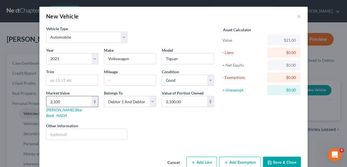
type input "21,000.00"
type input "21,000"
click at [204, 158] on button "Add Lien" at bounding box center [201, 162] width 30 height 12
select select "2"
select select "0"
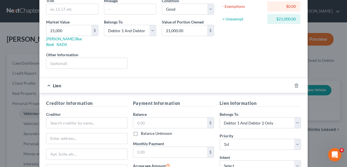
scroll to position [97, 0]
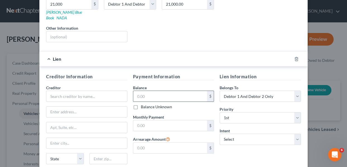
click at [138, 91] on input "text" at bounding box center [170, 96] width 74 height 11
type input "21,000"
click at [295, 134] on select "Select Surrender Redeem Reaffirm Avoid Other" at bounding box center [259, 138] width 81 height 11
select select "4"
click at [219, 133] on select "Select Surrender Redeem Reaffirm Avoid Other" at bounding box center [259, 138] width 81 height 11
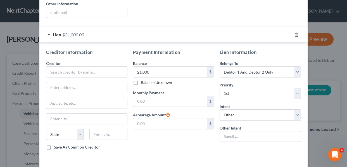
scroll to position [138, 0]
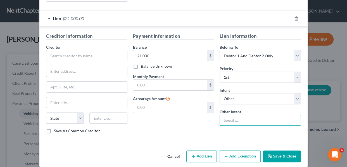
click at [267, 115] on input "text" at bounding box center [259, 119] width 81 height 11
type input "Retain and pay monthly"
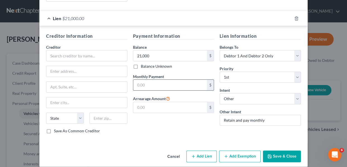
click at [144, 80] on input "text" at bounding box center [170, 85] width 74 height 11
type input "435"
click at [73, 50] on input "text" at bounding box center [86, 55] width 81 height 11
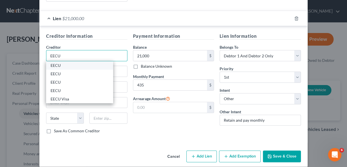
type input "EECU"
click at [72, 63] on div "EECU" at bounding box center [80, 66] width 58 height 6
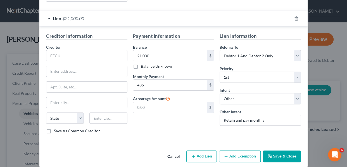
type input "PO box 5242"
type input "[GEOGRAPHIC_DATA]"
select select "4"
type input "93755"
click at [54, 128] on label "Save As Common Creditor" at bounding box center [77, 131] width 46 height 6
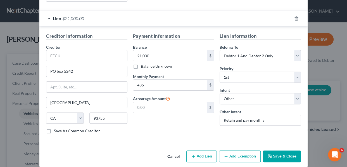
click at [56, 128] on input "Save As Common Creditor" at bounding box center [58, 130] width 4 height 4
checkbox input "true"
click at [274, 151] on button "Save & Close" at bounding box center [282, 156] width 38 height 12
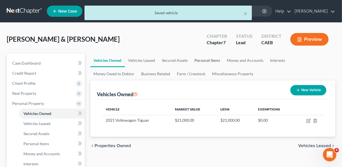
click at [210, 61] on link "Personal Items" at bounding box center [207, 60] width 32 height 13
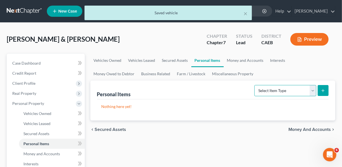
click at [312, 91] on select "Select Item Type Clothing Collectibles Of Value Electronics Firearms Household …" at bounding box center [286, 90] width 62 height 11
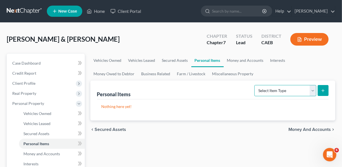
select select "clothing"
click at [255, 85] on select "Select Item Type Clothing Collectibles Of Value Electronics Firearms Household …" at bounding box center [286, 90] width 62 height 11
click at [323, 90] on line "submit" at bounding box center [323, 90] width 3 height 0
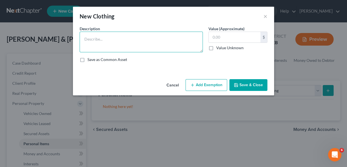
click at [181, 45] on textarea at bounding box center [141, 42] width 123 height 21
type textarea "Misc. Family Clothing"
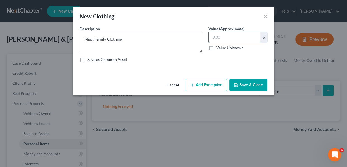
click at [226, 39] on input "text" at bounding box center [234, 37] width 52 height 11
type input "800"
click at [220, 85] on button "Add Exemption" at bounding box center [206, 85] width 42 height 12
select select "2"
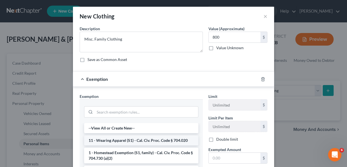
click at [176, 142] on li "11 - Wearing Apparel (S1) - Cal. Civ. Proc. Code § 704.020" at bounding box center [141, 140] width 114 height 10
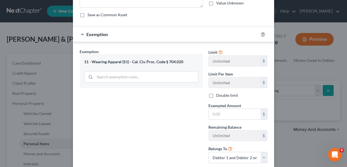
scroll to position [51, 0]
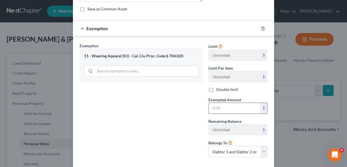
click at [234, 109] on input "text" at bounding box center [234, 108] width 52 height 11
type input "800"
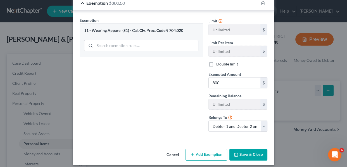
scroll to position [80, 0]
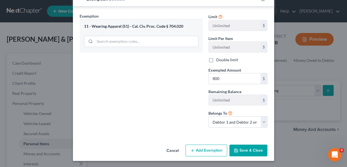
click at [245, 148] on button "Save & Close" at bounding box center [248, 150] width 38 height 12
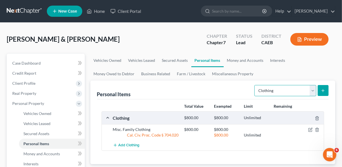
click at [313, 90] on select "Select Item Type Clothing Collectibles Of Value Electronics Firearms Household …" at bounding box center [286, 90] width 62 height 11
select select "household_goods"
click at [255, 85] on select "Select Item Type Clothing Collectibles Of Value Electronics Firearms Household …" at bounding box center [286, 90] width 62 height 11
click at [322, 89] on icon "submit" at bounding box center [323, 90] width 4 height 4
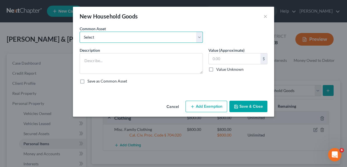
drag, startPoint x: 197, startPoint y: 37, endPoint x: 196, endPoint y: 42, distance: 5.4
click at [197, 37] on select "Select Household goods and furnishings Household goods and furnishings" at bounding box center [141, 37] width 123 height 11
select select "0"
click at [80, 32] on select "Select Household goods and furnishings Household goods and furnishings" at bounding box center [141, 37] width 123 height 11
type textarea "Household goods and furnishings"
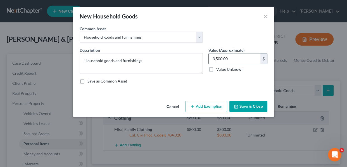
click at [223, 58] on input "3,500.00" at bounding box center [234, 58] width 52 height 11
type input "6,000"
click at [203, 105] on button "Add Exemption" at bounding box center [206, 106] width 42 height 12
select select "2"
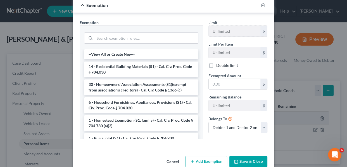
scroll to position [97, 0]
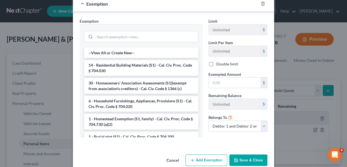
click at [155, 102] on li "6 - Household Furnishings, Appliances, Provisions (S1) - Cal. Civ. Proc. Code §…" at bounding box center [141, 104] width 114 height 16
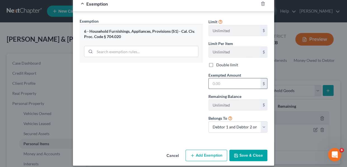
click at [217, 85] on input "text" at bounding box center [234, 83] width 52 height 11
type input "6,000"
click at [239, 155] on button "Save & Close" at bounding box center [248, 155] width 38 height 12
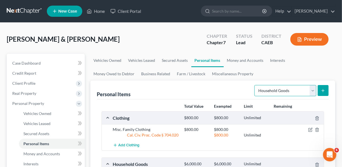
click at [314, 91] on select "Select Item Type Clothing Collectibles Of Value Electronics Firearms Household …" at bounding box center [286, 90] width 62 height 11
select select "jewelry"
click at [255, 85] on select "Select Item Type Clothing Collectibles Of Value Electronics Firearms Household …" at bounding box center [286, 90] width 62 height 11
click at [322, 92] on icon "submit" at bounding box center [323, 90] width 4 height 4
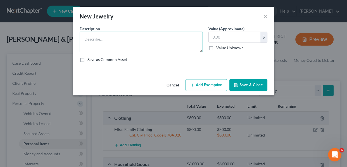
click at [158, 44] on textarea at bounding box center [141, 42] width 123 height 21
type textarea "Misc. [GEOGRAPHIC_DATA]"
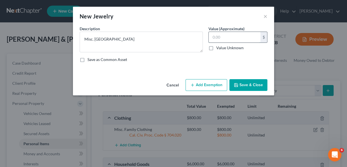
click at [220, 40] on input "text" at bounding box center [234, 37] width 52 height 11
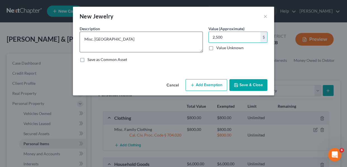
type input "2,500"
click at [100, 39] on textarea "Misc. [GEOGRAPHIC_DATA]" at bounding box center [141, 42] width 123 height 21
click at [104, 40] on textarea "Misc. [GEOGRAPHIC_DATA]" at bounding box center [141, 42] width 123 height 21
type textarea "Misc. Jewelry"
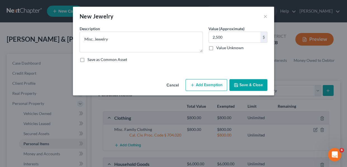
click at [207, 84] on button "Add Exemption" at bounding box center [206, 85] width 42 height 12
select select "2"
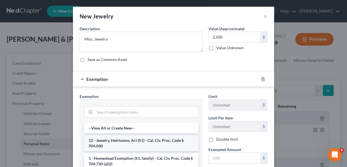
click at [172, 140] on li "12 - Jewelry, Heirlooms, Art (S1) - Cal. Civ. Proc. Code § 704.040" at bounding box center [141, 143] width 114 height 16
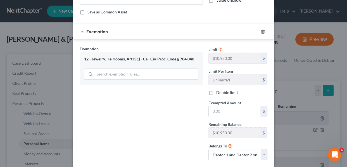
scroll to position [48, 0]
click at [240, 111] on input "text" at bounding box center [234, 111] width 52 height 11
type input "2,500"
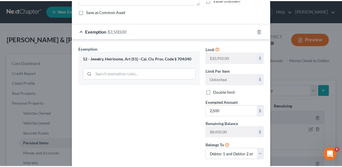
scroll to position [80, 0]
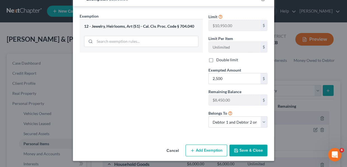
click at [246, 148] on button "Save & Close" at bounding box center [248, 150] width 38 height 12
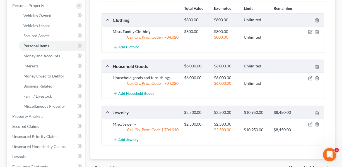
scroll to position [113, 0]
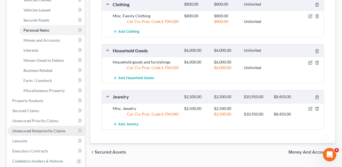
click at [37, 128] on span "Unsecured Nonpriority Claims" at bounding box center [38, 130] width 53 height 5
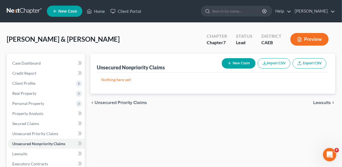
click at [239, 63] on button "New Claim" at bounding box center [239, 63] width 34 height 10
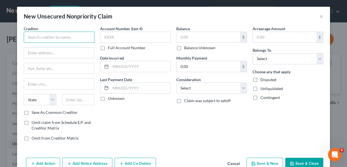
click at [84, 37] on input "text" at bounding box center [59, 37] width 71 height 11
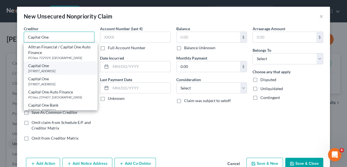
type input "Capital One"
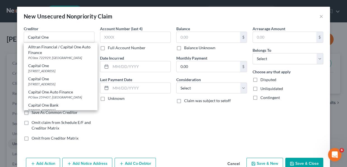
drag, startPoint x: 72, startPoint y: 70, endPoint x: 174, endPoint y: 50, distance: 103.8
click at [72, 70] on div "[STREET_ADDRESS]" at bounding box center [60, 70] width 64 height 5
type input "PO box 60599"
type input "City Of Industry"
select select "4"
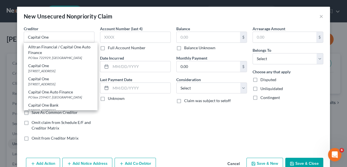
type input "91716"
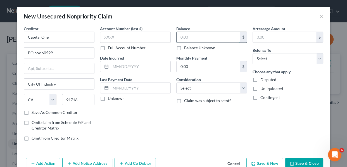
click at [185, 38] on input "text" at bounding box center [207, 37] width 63 height 11
type input "5,070"
click at [318, 61] on select "Select Debtor 1 Only Debtor 2 Only Debtor 1 And Debtor 2 Only At Least One Of T…" at bounding box center [287, 58] width 71 height 11
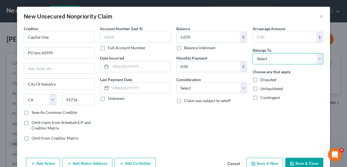
select select "2"
click at [252, 53] on select "Select Debtor 1 Only Debtor 2 Only Debtor 1 And Debtor 2 Only At Least One Of T…" at bounding box center [287, 58] width 71 height 11
click at [275, 164] on button "Save & New" at bounding box center [264, 163] width 37 height 12
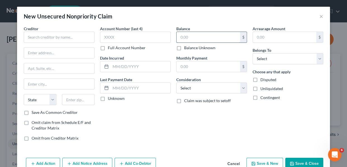
click at [198, 38] on input "text" at bounding box center [207, 37] width 63 height 11
type input "7,240"
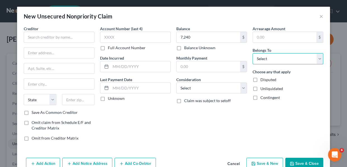
drag, startPoint x: 317, startPoint y: 60, endPoint x: 316, endPoint y: 63, distance: 3.7
click at [317, 60] on select "Select Debtor 1 Only Debtor 2 Only Debtor 1 And Debtor 2 Only At Least One Of T…" at bounding box center [287, 58] width 71 height 11
select select "2"
click at [252, 53] on select "Select Debtor 1 Only Debtor 2 Only Debtor 1 And Debtor 2 Only At Least One Of T…" at bounding box center [287, 58] width 71 height 11
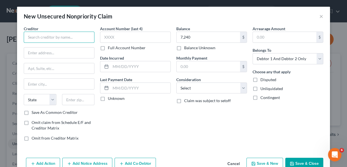
click at [73, 36] on input "text" at bounding box center [59, 37] width 71 height 11
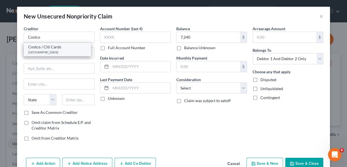
click at [61, 47] on div "Costco / Citi Cards" at bounding box center [57, 47] width 58 height 6
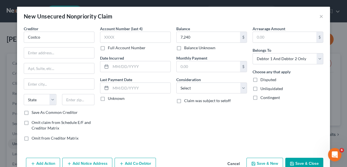
type input "Costco / Citi Cards"
type input "PO Box 78019"
type input "Phoenix"
select select "3"
type input "85062"
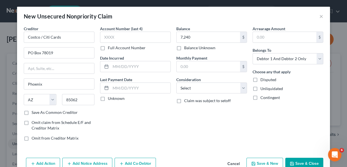
click at [263, 164] on button "Save & New" at bounding box center [264, 163] width 37 height 12
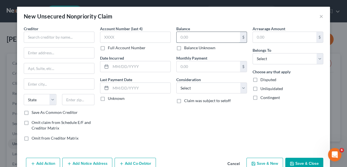
click at [196, 36] on input "text" at bounding box center [207, 37] width 63 height 11
type input "1,032"
click at [316, 60] on select "Select Debtor 1 Only Debtor 2 Only Debtor 1 And Debtor 2 Only At Least One Of T…" at bounding box center [287, 58] width 71 height 11
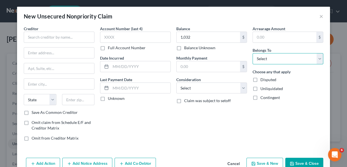
select select "2"
click at [252, 53] on select "Select Debtor 1 Only Debtor 2 Only Debtor 1 And Debtor 2 Only At Least One Of T…" at bounding box center [287, 58] width 71 height 11
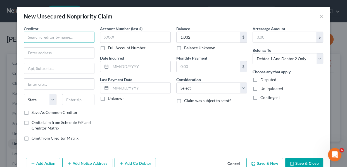
click at [78, 37] on input "text" at bounding box center [59, 37] width 71 height 11
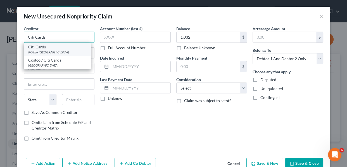
type input "Citi Cards"
click at [71, 51] on div "PO box [GEOGRAPHIC_DATA]" at bounding box center [57, 52] width 58 height 5
type input "PO box 78019"
type input "Phoenix"
select select "3"
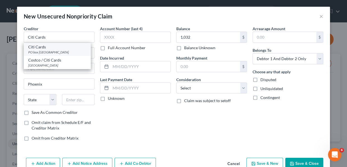
type input "85062"
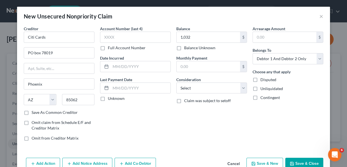
click at [269, 162] on button "Save & New" at bounding box center [264, 163] width 37 height 12
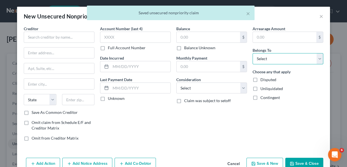
drag, startPoint x: 318, startPoint y: 60, endPoint x: 318, endPoint y: 63, distance: 3.3
click at [318, 60] on select "Select Debtor 1 Only Debtor 2 Only Debtor 1 And Debtor 2 Only At Least One Of T…" at bounding box center [287, 58] width 71 height 11
select select "2"
click at [252, 53] on select "Select Debtor 1 Only Debtor 2 Only Debtor 1 And Debtor 2 Only At Least One Of T…" at bounding box center [287, 58] width 71 height 11
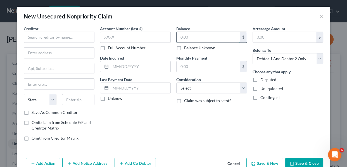
click at [210, 39] on input "text" at bounding box center [207, 37] width 63 height 11
click at [49, 36] on input "text" at bounding box center [59, 37] width 71 height 11
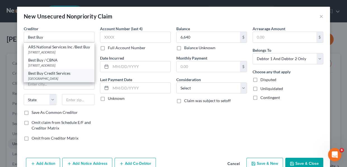
click at [56, 76] on div "Best Buy Credit Services" at bounding box center [59, 73] width 62 height 6
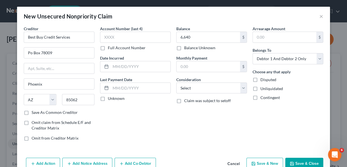
click at [255, 163] on button "Save & New" at bounding box center [264, 163] width 37 height 12
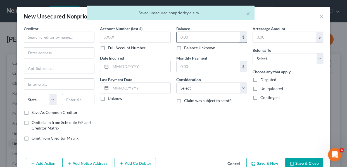
click at [207, 37] on input "text" at bounding box center [207, 37] width 63 height 11
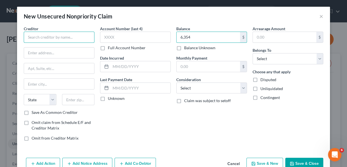
click at [80, 37] on input "text" at bounding box center [59, 37] width 71 height 11
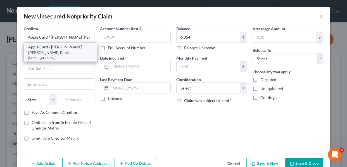
click at [78, 55] on div "[STREET_ADDRESS]" at bounding box center [60, 57] width 64 height 5
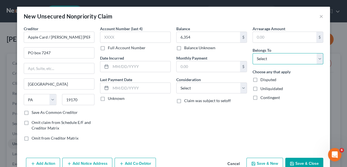
click at [314, 59] on select "Select Debtor 1 Only Debtor 2 Only Debtor 1 And Debtor 2 Only At Least One Of T…" at bounding box center [287, 58] width 71 height 11
click at [252, 53] on select "Select Debtor 1 Only Debtor 2 Only Debtor 1 And Debtor 2 Only At Least One Of T…" at bounding box center [287, 58] width 71 height 11
click at [262, 162] on button "Save & New" at bounding box center [264, 163] width 37 height 12
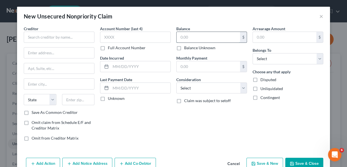
click at [184, 38] on input "text" at bounding box center [207, 37] width 63 height 11
click at [83, 34] on input "text" at bounding box center [59, 37] width 71 height 11
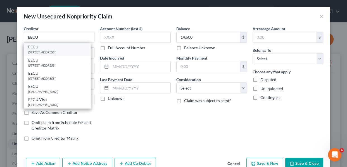
click at [79, 53] on div "[STREET_ADDRESS]" at bounding box center [57, 52] width 58 height 5
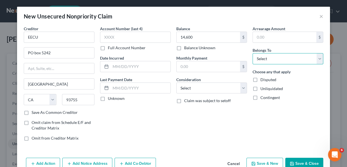
click at [317, 61] on select "Select Debtor 1 Only Debtor 2 Only Debtor 1 And Debtor 2 Only At Least One Of T…" at bounding box center [287, 58] width 71 height 11
click at [252, 53] on select "Select Debtor 1 Only Debtor 2 Only Debtor 1 And Debtor 2 Only At Least One Of T…" at bounding box center [287, 58] width 71 height 11
click at [267, 164] on button "Save & New" at bounding box center [264, 163] width 37 height 12
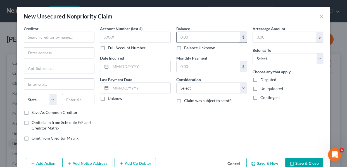
click at [202, 39] on input "text" at bounding box center [207, 37] width 63 height 11
click at [63, 38] on input "text" at bounding box center [59, 37] width 71 height 11
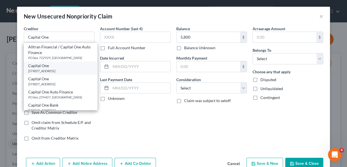
click at [61, 69] on div "[STREET_ADDRESS]" at bounding box center [60, 70] width 64 height 5
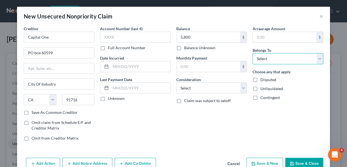
click at [317, 63] on select "Select Debtor 1 Only Debtor 2 Only Debtor 1 And Debtor 2 Only At Least One Of T…" at bounding box center [287, 58] width 71 height 11
click at [252, 53] on select "Select Debtor 1 Only Debtor 2 Only Debtor 1 And Debtor 2 Only At Least One Of T…" at bounding box center [287, 58] width 71 height 11
click at [267, 161] on button "Save & New" at bounding box center [264, 163] width 37 height 12
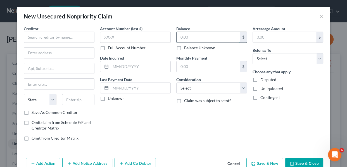
click at [181, 35] on input "text" at bounding box center [207, 37] width 63 height 11
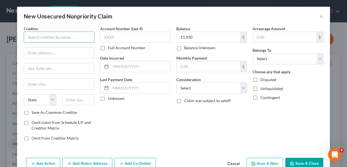
click at [47, 39] on input "text" at bounding box center [59, 37] width 71 height 11
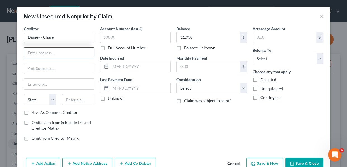
click at [47, 50] on input "text" at bounding box center [59, 52] width 70 height 11
click at [46, 81] on input "text" at bounding box center [59, 83] width 70 height 11
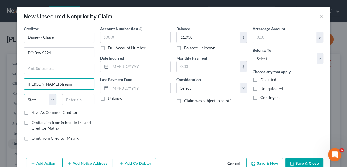
click at [33, 99] on select "State [US_STATE] AK AR AZ CA CO CT DE DC [GEOGRAPHIC_DATA] [GEOGRAPHIC_DATA] GU…" at bounding box center [40, 99] width 33 height 11
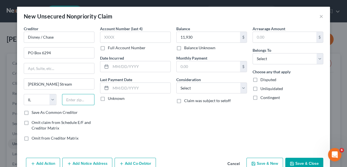
click at [69, 100] on input "text" at bounding box center [78, 99] width 33 height 11
click at [32, 113] on label "Save As Common Creditor" at bounding box center [55, 112] width 46 height 6
click at [34, 113] on input "Save As Common Creditor" at bounding box center [36, 111] width 4 height 4
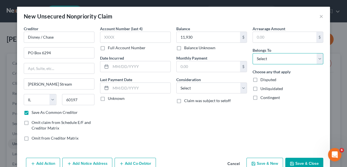
drag, startPoint x: 317, startPoint y: 59, endPoint x: 315, endPoint y: 64, distance: 4.6
click at [317, 59] on select "Select Debtor 1 Only Debtor 2 Only Debtor 1 And Debtor 2 Only At Least One Of T…" at bounding box center [287, 58] width 71 height 11
click at [252, 53] on select "Select Debtor 1 Only Debtor 2 Only Debtor 1 And Debtor 2 Only At Least One Of T…" at bounding box center [287, 58] width 71 height 11
click at [300, 164] on button "Save & Close" at bounding box center [304, 163] width 38 height 12
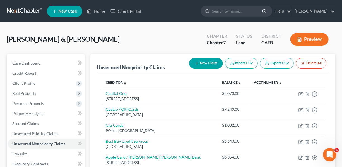
click at [210, 62] on button "New Claim" at bounding box center [206, 63] width 34 height 10
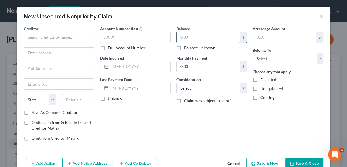
click at [193, 37] on input "text" at bounding box center [207, 37] width 63 height 11
click at [73, 39] on input "text" at bounding box center [59, 37] width 71 height 11
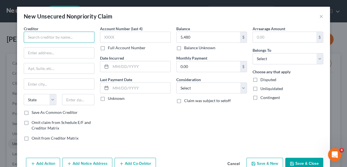
click at [73, 39] on input "text" at bounding box center [59, 37] width 71 height 11
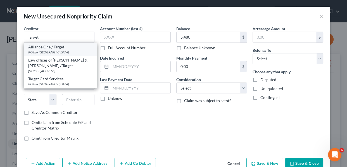
click at [69, 49] on div "Alliance One / Target" at bounding box center [60, 47] width 64 height 6
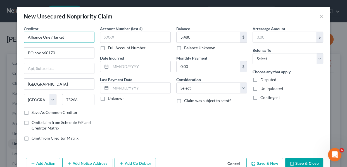
click at [25, 36] on input "Alliance One / Target" at bounding box center [59, 37] width 71 height 11
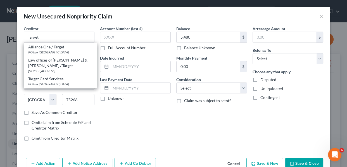
click at [275, 107] on div "Arrearage Amount $ Belongs To * Select Debtor 1 Only Debtor 2 Only Debtor 1 And…" at bounding box center [288, 85] width 76 height 119
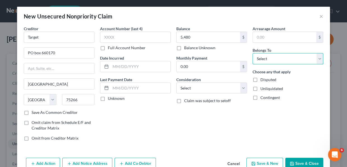
click at [318, 58] on select "Select Debtor 1 Only Debtor 2 Only Debtor 1 And Debtor 2 Only At Least One Of T…" at bounding box center [287, 58] width 71 height 11
click at [252, 53] on select "Select Debtor 1 Only Debtor 2 Only Debtor 1 And Debtor 2 Only At Least One Of T…" at bounding box center [287, 58] width 71 height 11
click at [292, 162] on icon "button" at bounding box center [291, 163] width 4 height 4
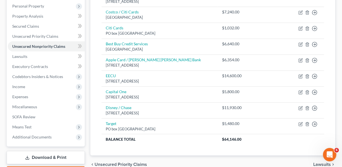
scroll to position [76, 0]
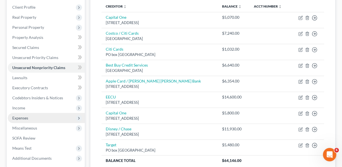
click at [27, 117] on span "Expenses" at bounding box center [20, 117] width 16 height 5
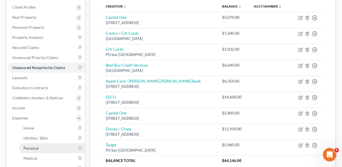
click at [29, 148] on span "Personal" at bounding box center [30, 147] width 15 height 5
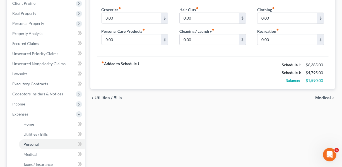
scroll to position [61, 0]
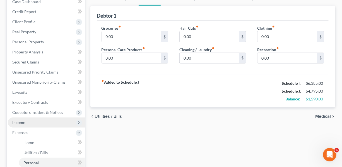
click at [27, 121] on span "Income" at bounding box center [46, 122] width 77 height 10
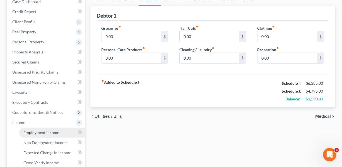
click at [40, 131] on span "Employment Income" at bounding box center [41, 132] width 36 height 5
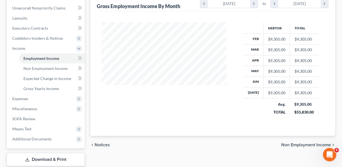
scroll to position [140, 0]
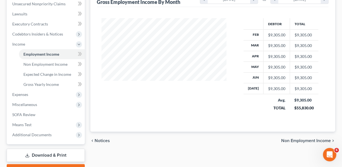
click at [66, 155] on link "Download & Print" at bounding box center [46, 154] width 78 height 13
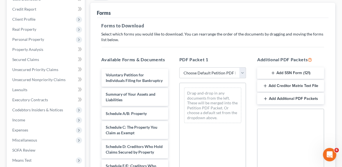
scroll to position [75, 0]
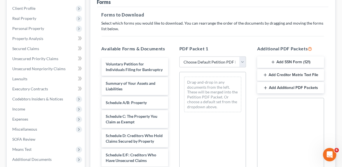
click at [293, 61] on button "Add SSN Form (121)" at bounding box center [290, 62] width 67 height 12
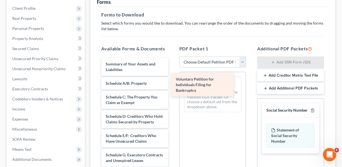
drag, startPoint x: 131, startPoint y: 73, endPoint x: 201, endPoint y: 88, distance: 71.8
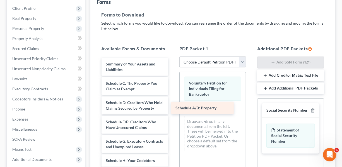
drag, startPoint x: 142, startPoint y: 84, endPoint x: 214, endPoint y: 108, distance: 75.9
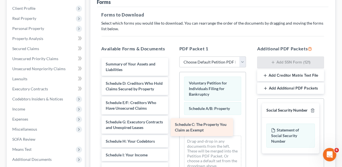
drag, startPoint x: 147, startPoint y: 89, endPoint x: 217, endPoint y: 130, distance: 80.8
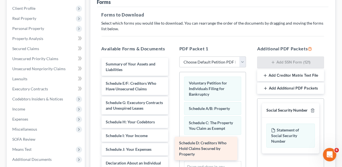
drag, startPoint x: 148, startPoint y: 90, endPoint x: 221, endPoint y: 150, distance: 94.8
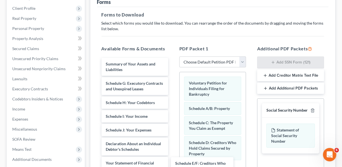
drag, startPoint x: 137, startPoint y: 87, endPoint x: 340, endPoint y: 78, distance: 202.8
click at [208, 166] on html "Home New Case Client Portal [PERSON_NAME] [EMAIL_ADDRESS][DOMAIN_NAME] My Accou…" at bounding box center [171, 100] width 342 height 350
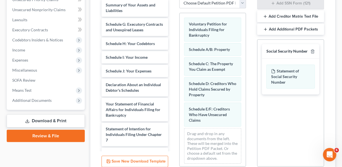
scroll to position [136, 0]
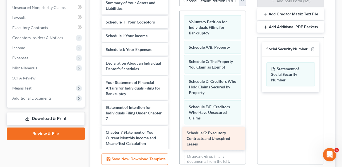
drag, startPoint x: 126, startPoint y: 33, endPoint x: 207, endPoint y: 144, distance: 137.4
click at [173, 144] on div "Schedule G: Executory Contracts and Unexpired Leases Summary of Your Assets and…" at bounding box center [135, 109] width 76 height 224
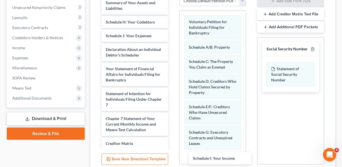
drag, startPoint x: 112, startPoint y: 45, endPoint x: 251, endPoint y: 84, distance: 144.3
click at [173, 158] on div "Schedule I: Your Income Summary of Your Assets and Liabilities Schedule H: Your…" at bounding box center [135, 102] width 76 height 210
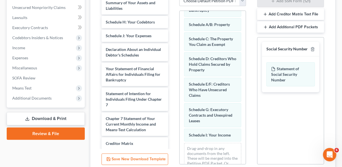
scroll to position [46, 0]
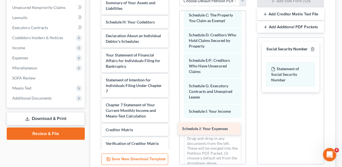
drag, startPoint x: 129, startPoint y: 33, endPoint x: 205, endPoint y: 125, distance: 119.5
click at [173, 125] on div "Schedule J: Your Expenses Summary of Your Assets and Liabilities Schedule H: Yo…" at bounding box center [135, 95] width 76 height 197
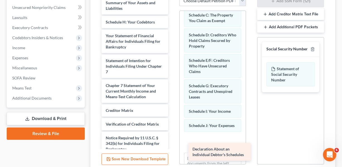
drag, startPoint x: 137, startPoint y: 73, endPoint x: 220, endPoint y: 153, distance: 115.7
click at [173, 153] on div "Declaration About an Individual Debtor's Schedules Summary of Your Assets and L…" at bounding box center [135, 86] width 76 height 178
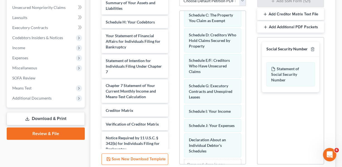
scroll to position [91, 0]
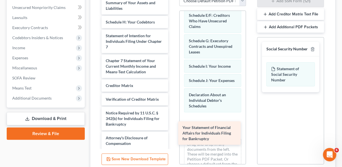
drag, startPoint x: 138, startPoint y: 42, endPoint x: 215, endPoint y: 134, distance: 119.9
click at [173, 134] on div "Your Statement of Financial Affairs for Individuals Filing for Bankruptcy Summa…" at bounding box center [135, 73] width 76 height 153
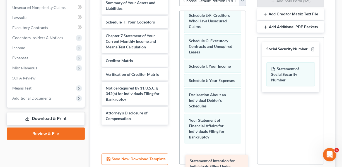
drag, startPoint x: 132, startPoint y: 38, endPoint x: 216, endPoint y: 163, distance: 150.8
click at [173, 124] on div "Statement of Intention for Individuals Filing Under Chapter 7 Summary of Your A…" at bounding box center [135, 61] width 76 height 128
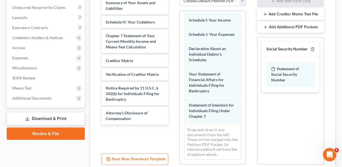
scroll to position [148, 0]
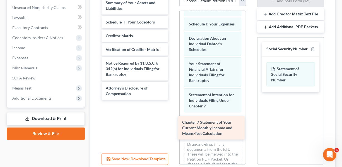
drag, startPoint x: 135, startPoint y: 39, endPoint x: 212, endPoint y: 126, distance: 115.7
click at [173, 100] on div "Chapter 7 Statement of Your Current Monthly Income and Means-Test Calculation S…" at bounding box center [135, 48] width 76 height 103
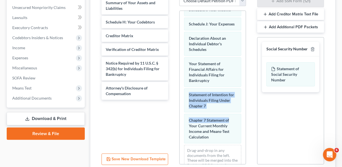
drag, startPoint x: 241, startPoint y: 133, endPoint x: 242, endPoint y: 90, distance: 42.1
click at [242, 90] on div "Voluntary Petition for Individuals Filing for Bankruptcy Schedule A/B: Property…" at bounding box center [212, 88] width 67 height 154
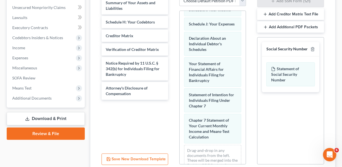
click at [282, 124] on div "Social Security Number Statement of Social Security Number Creditor Matrix Text…" at bounding box center [290, 100] width 67 height 127
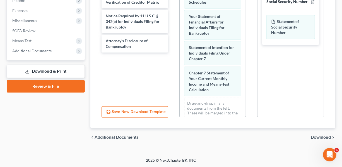
click at [321, 135] on span "Download" at bounding box center [321, 137] width 20 height 4
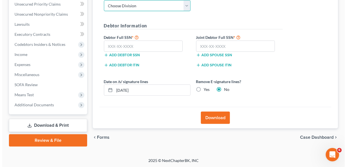
scroll to position [129, 0]
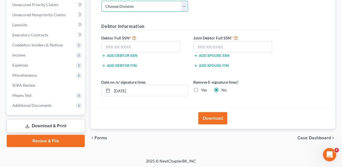
click at [183, 7] on select "Choose Division Fresno Modesto [GEOGRAPHIC_DATA]" at bounding box center [145, 6] width 87 height 11
click at [102, 1] on select "Choose Division Fresno Modesto [GEOGRAPHIC_DATA]" at bounding box center [145, 6] width 87 height 11
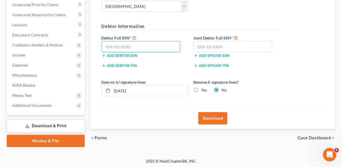
click at [152, 45] on input "text" at bounding box center [141, 46] width 79 height 11
click at [133, 45] on input "text" at bounding box center [141, 46] width 79 height 11
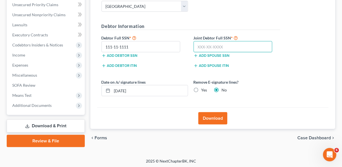
click at [199, 46] on input "text" at bounding box center [233, 46] width 79 height 11
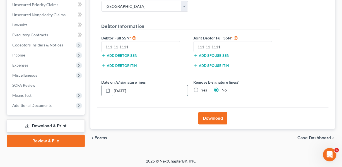
drag, startPoint x: 157, startPoint y: 88, endPoint x: 120, endPoint y: 87, distance: 36.9
click at [97, 90] on div "Almost There... Complete Required * Fields District Information Divisional Cour…" at bounding box center [213, 30] width 232 height 154
drag, startPoint x: 195, startPoint y: 88, endPoint x: 198, endPoint y: 92, distance: 5.8
click at [202, 88] on label "Yes" at bounding box center [205, 90] width 6 height 6
click at [204, 88] on input "Yes" at bounding box center [206, 89] width 4 height 4
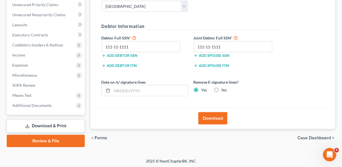
click at [217, 118] on button "Download" at bounding box center [212, 118] width 29 height 12
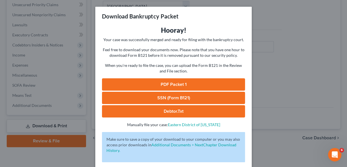
click at [180, 85] on link "PDF Packet 1" at bounding box center [173, 84] width 143 height 12
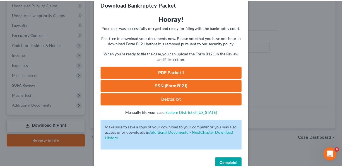
scroll to position [25, 0]
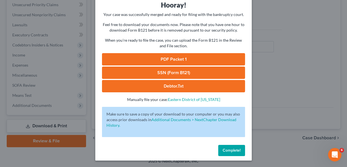
click at [222, 148] on span "Complete!" at bounding box center [231, 150] width 18 height 5
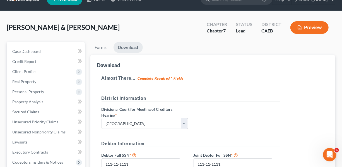
scroll to position [0, 0]
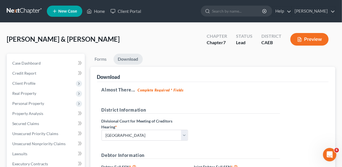
click at [71, 11] on span "New Case" at bounding box center [67, 11] width 19 height 4
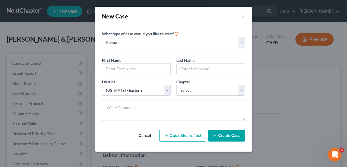
click at [71, 8] on div "New Case × Please select case type * Bankruptcy Bankruptcy What type of case wo…" at bounding box center [173, 83] width 347 height 167
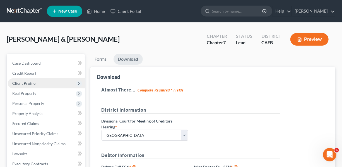
click at [34, 82] on span "Client Profile" at bounding box center [23, 83] width 23 height 5
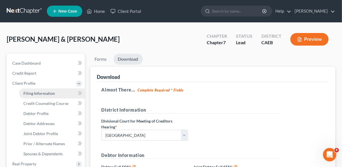
click at [39, 95] on link "Filing Information" at bounding box center [52, 93] width 66 height 10
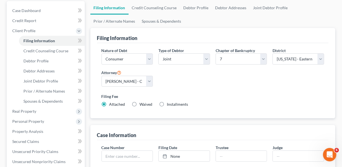
scroll to position [57, 0]
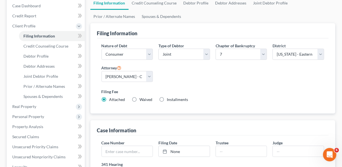
click at [167, 99] on label "Installments Installments" at bounding box center [177, 100] width 21 height 6
click at [169, 99] on input "Installments Installments" at bounding box center [171, 99] width 4 height 4
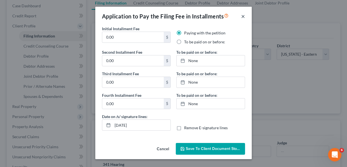
click at [242, 16] on button "×" at bounding box center [243, 16] width 4 height 7
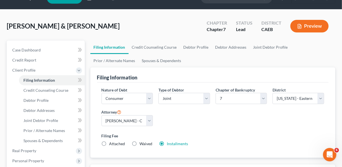
scroll to position [11, 0]
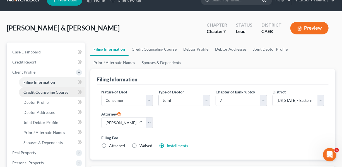
click at [36, 94] on span "Credit Counseling Course" at bounding box center [45, 92] width 45 height 5
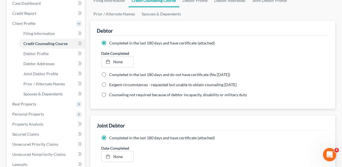
scroll to position [70, 0]
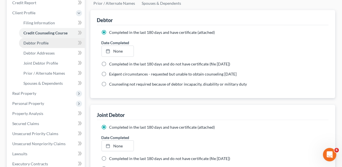
click at [48, 44] on span "Debtor Profile" at bounding box center [35, 42] width 25 height 5
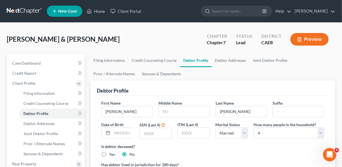
click at [73, 11] on span "New Case" at bounding box center [67, 11] width 19 height 4
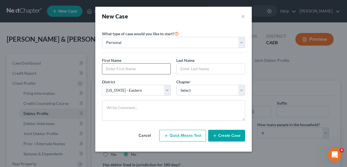
click at [161, 72] on input "text" at bounding box center [136, 68] width 68 height 11
click at [194, 64] on input "text" at bounding box center [210, 68] width 68 height 11
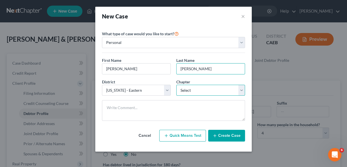
drag, startPoint x: 241, startPoint y: 89, endPoint x: 239, endPoint y: 95, distance: 5.9
click at [241, 89] on select "Select 7 11 12 13" at bounding box center [210, 90] width 69 height 11
click at [176, 85] on select "Select 7 11 12 13" at bounding box center [210, 90] width 69 height 11
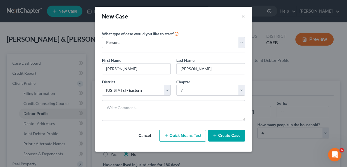
click at [236, 134] on button "Create Case" at bounding box center [226, 136] width 37 height 12
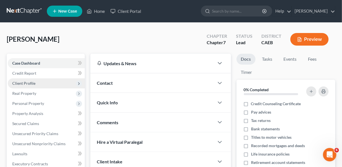
click at [28, 85] on span "Client Profile" at bounding box center [23, 83] width 23 height 5
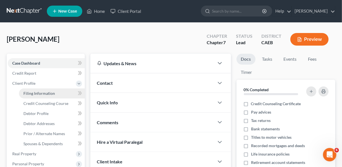
click at [41, 94] on span "Filing Information" at bounding box center [39, 93] width 32 height 5
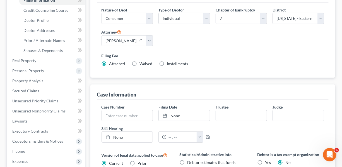
scroll to position [97, 0]
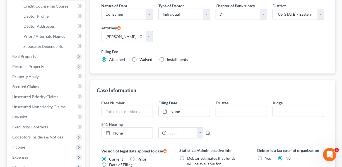
click at [167, 59] on label "Installments Installments" at bounding box center [177, 60] width 21 height 6
click at [169, 59] on input "Installments Installments" at bounding box center [171, 59] width 4 height 4
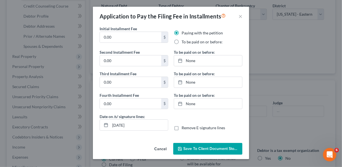
scroll to position [154, 0]
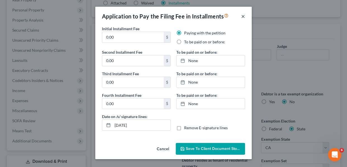
click at [243, 18] on button "×" at bounding box center [243, 16] width 4 height 7
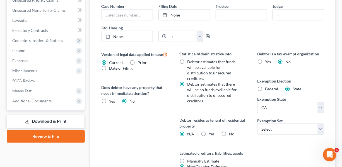
scroll to position [212, 0]
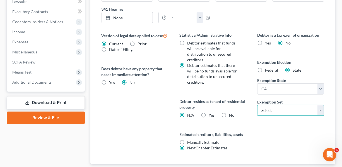
drag, startPoint x: 320, startPoint y: 110, endPoint x: 318, endPoint y: 114, distance: 4.3
click at [320, 110] on select "Select 703 704" at bounding box center [290, 110] width 67 height 11
click at [257, 105] on select "Select 703 704" at bounding box center [290, 110] width 67 height 11
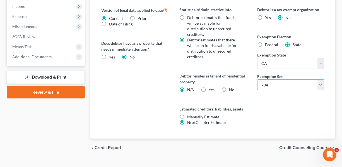
scroll to position [248, 0]
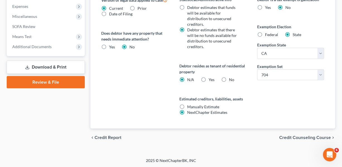
click at [308, 138] on span "Credit Counseling Course" at bounding box center [305, 137] width 52 height 4
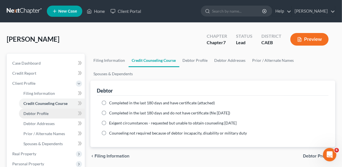
click at [37, 112] on span "Debtor Profile" at bounding box center [35, 113] width 25 height 5
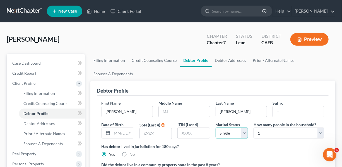
drag, startPoint x: 246, startPoint y: 134, endPoint x: 245, endPoint y: 137, distance: 3.2
click at [246, 134] on select "Select Single Married Separated Divorced Widowed" at bounding box center [232, 132] width 32 height 11
click at [216, 127] on select "Select Single Married Separated Divorced Widowed" at bounding box center [232, 132] width 32 height 11
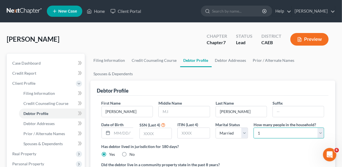
click at [321, 132] on select "Select 1 2 3 4 5 6 7 8 9 10 11 12 13 14 15 16 17 18 19 20" at bounding box center [289, 132] width 71 height 11
click at [254, 127] on select "Select 1 2 3 4 5 6 7 8 9 10 11 12 13 14 15 16 17 18 19 20" at bounding box center [289, 132] width 71 height 11
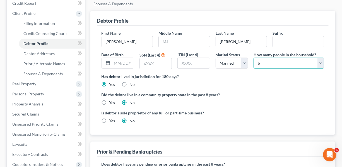
scroll to position [70, 0]
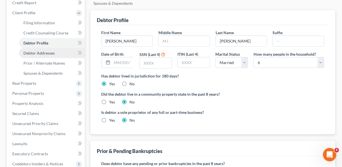
click at [52, 53] on span "Debtor Addresses" at bounding box center [38, 53] width 31 height 5
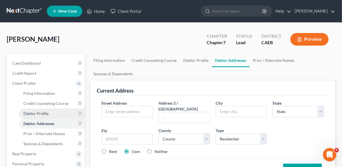
click at [41, 114] on span "Debtor Profile" at bounding box center [35, 113] width 25 height 5
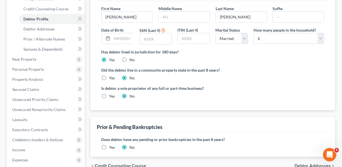
scroll to position [96, 0]
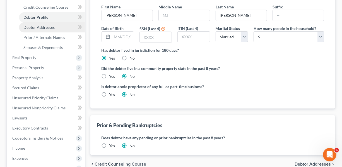
click at [44, 27] on span "Debtor Addresses" at bounding box center [38, 27] width 31 height 5
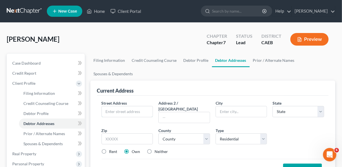
drag, startPoint x: 143, startPoint y: 108, endPoint x: 142, endPoint y: 101, distance: 7.3
click at [143, 108] on input "text" at bounding box center [127, 111] width 51 height 11
click at [126, 112] on input "[STREET_ADDRESS]" at bounding box center [127, 111] width 51 height 11
click at [226, 112] on input "text" at bounding box center [241, 111] width 51 height 11
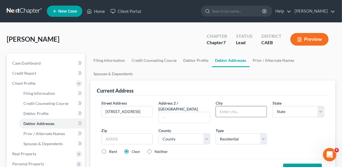
scroll to position [0, 0]
click at [207, 133] on select "County" at bounding box center [185, 138] width 52 height 11
drag, startPoint x: 207, startPoint y: 133, endPoint x: 251, endPoint y: 119, distance: 45.7
click at [207, 133] on select "County" at bounding box center [185, 138] width 52 height 11
drag, startPoint x: 321, startPoint y: 111, endPoint x: 320, endPoint y: 107, distance: 4.5
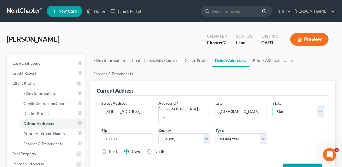
click at [321, 111] on select "State [US_STATE] AK AR AZ CA CO CT DE DC [GEOGRAPHIC_DATA] [GEOGRAPHIC_DATA] GU…" at bounding box center [299, 111] width 52 height 11
click at [273, 106] on select "State [US_STATE] AK AR AZ CA CO CT DE DC [GEOGRAPHIC_DATA] [GEOGRAPHIC_DATA] GU…" at bounding box center [299, 111] width 52 height 11
click at [129, 133] on input "text" at bounding box center [128, 138] width 52 height 11
click at [207, 135] on select "County [GEOGRAPHIC_DATA] [GEOGRAPHIC_DATA] [GEOGRAPHIC_DATA] [GEOGRAPHIC_DATA] …" at bounding box center [185, 138] width 52 height 11
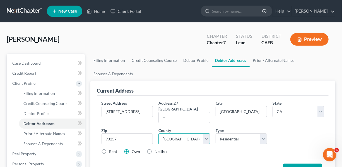
click at [159, 133] on select "County [GEOGRAPHIC_DATA] [GEOGRAPHIC_DATA] [GEOGRAPHIC_DATA] [GEOGRAPHIC_DATA] …" at bounding box center [185, 138] width 52 height 11
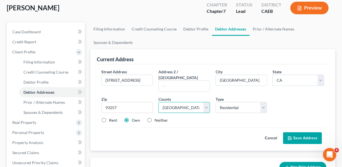
scroll to position [47, 0]
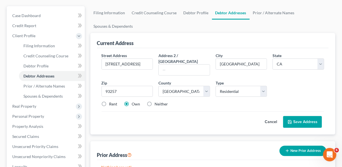
click at [305, 116] on button "Save Address" at bounding box center [302, 122] width 39 height 12
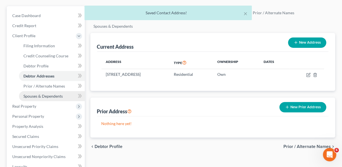
click at [42, 94] on span "Spouses & Dependents" at bounding box center [42, 96] width 39 height 5
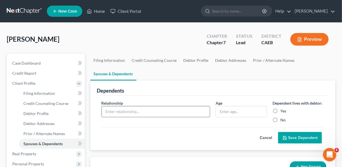
click at [123, 111] on input "text" at bounding box center [156, 111] width 108 height 11
click at [245, 109] on input "text" at bounding box center [241, 111] width 51 height 11
click at [281, 108] on label "Yes" at bounding box center [284, 111] width 6 height 6
click at [283, 108] on input "Yes" at bounding box center [285, 110] width 4 height 4
click at [292, 137] on button "Save Dependent" at bounding box center [300, 138] width 44 height 12
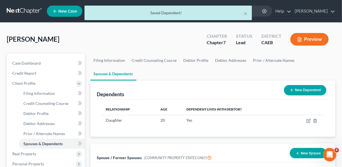
click at [301, 88] on button "New Dependent" at bounding box center [305, 90] width 42 height 10
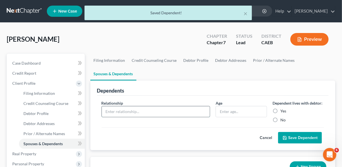
click at [114, 109] on input "text" at bounding box center [156, 111] width 108 height 11
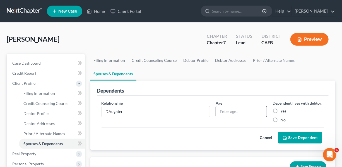
click at [231, 107] on input "text" at bounding box center [241, 111] width 51 height 11
click at [281, 110] on label "Yes" at bounding box center [284, 111] width 6 height 6
click at [283, 110] on input "Yes" at bounding box center [285, 110] width 4 height 4
click at [303, 138] on button "Save Dependent" at bounding box center [300, 138] width 44 height 12
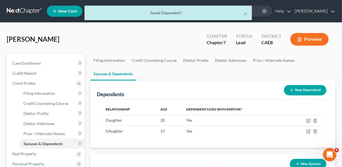
click at [303, 87] on button "New Dependent" at bounding box center [305, 90] width 42 height 10
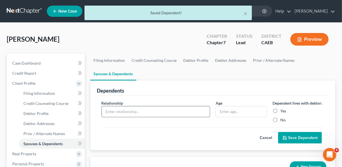
click at [119, 107] on input "text" at bounding box center [156, 111] width 108 height 11
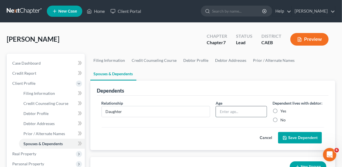
click at [223, 109] on input "text" at bounding box center [241, 111] width 51 height 11
click at [281, 110] on label "Yes" at bounding box center [284, 111] width 6 height 6
click at [283, 110] on input "Yes" at bounding box center [285, 110] width 4 height 4
click at [290, 137] on button "Save Dependent" at bounding box center [300, 138] width 44 height 12
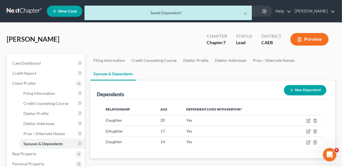
click at [295, 92] on button "New Dependent" at bounding box center [305, 90] width 42 height 10
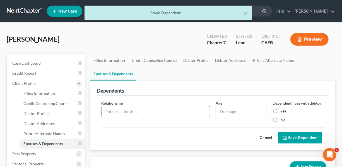
click at [128, 112] on input "text" at bounding box center [156, 111] width 108 height 11
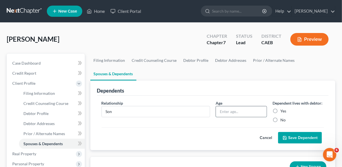
click at [236, 111] on input "text" at bounding box center [241, 111] width 51 height 11
click at [281, 109] on label "Yes" at bounding box center [284, 111] width 6 height 6
click at [283, 109] on input "Yes" at bounding box center [285, 110] width 4 height 4
click at [298, 136] on button "Save Dependent" at bounding box center [300, 138] width 44 height 12
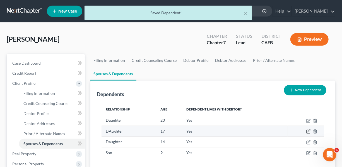
click at [308, 131] on icon "button" at bounding box center [308, 131] width 4 height 4
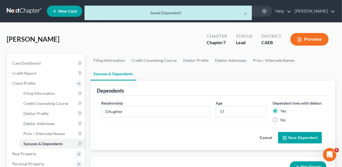
drag, startPoint x: 108, startPoint y: 111, endPoint x: 123, endPoint y: 102, distance: 17.8
click at [108, 111] on input "DAughter" at bounding box center [156, 111] width 108 height 11
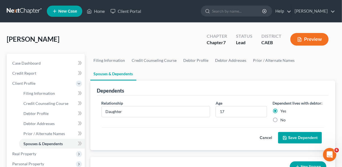
click at [302, 136] on button "Save Dependent" at bounding box center [300, 138] width 44 height 12
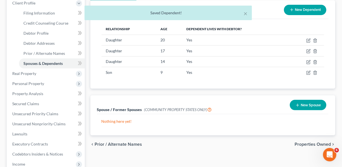
scroll to position [81, 0]
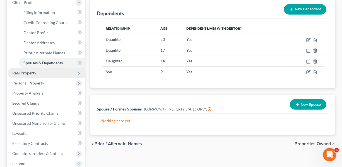
click at [35, 72] on span "Real Property" at bounding box center [24, 72] width 24 height 5
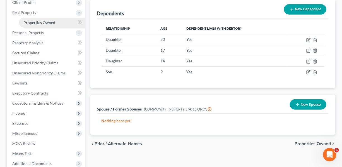
click at [43, 23] on span "Properties Owned" at bounding box center [39, 22] width 32 height 5
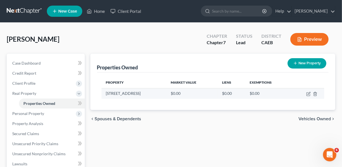
click at [308, 96] on td at bounding box center [307, 93] width 33 height 11
click at [308, 94] on icon "button" at bounding box center [309, 93] width 3 height 3
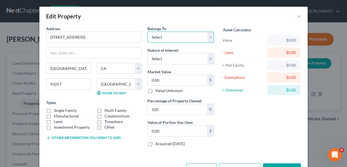
drag, startPoint x: 208, startPoint y: 39, endPoint x: 207, endPoint y: 42, distance: 3.3
click at [208, 39] on select "Select Debtor 1 Only Debtor 2 Only Debtor 1 And Debtor 2 Only At Least One Of T…" at bounding box center [180, 37] width 67 height 11
click at [147, 32] on select "Select Debtor 1 Only Debtor 2 Only Debtor 1 And Debtor 2 Only At Least One Of T…" at bounding box center [180, 37] width 67 height 11
click at [54, 109] on label "Single Family" at bounding box center [65, 110] width 23 height 6
click at [56, 109] on input "Single Family" at bounding box center [58, 109] width 4 height 4
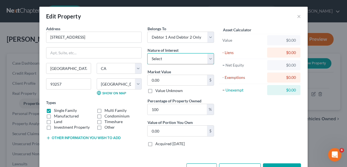
click at [208, 57] on select "Select Fee Simple Joint Tenant Life Estate Equitable Interest Future Interest T…" at bounding box center [180, 58] width 67 height 11
click at [147, 53] on select "Select Fee Simple Joint Tenant Life Estate Equitable Interest Future Interest T…" at bounding box center [180, 58] width 67 height 11
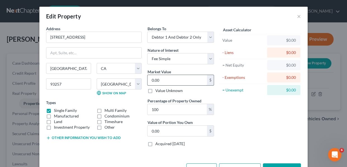
click at [167, 81] on input "0.00" at bounding box center [176, 80] width 59 height 11
click at [155, 145] on label "Acquired [DATE]" at bounding box center [169, 144] width 29 height 6
click at [157, 144] on input "Acquired [DATE]" at bounding box center [159, 143] width 4 height 4
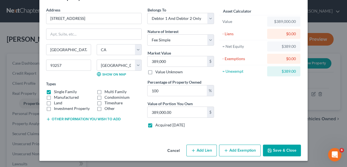
click at [200, 152] on button "Add Lien" at bounding box center [201, 150] width 30 height 12
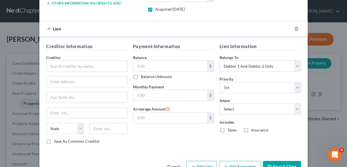
scroll to position [137, 0]
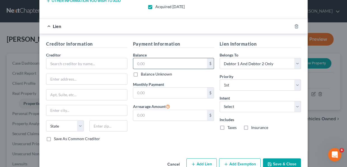
click at [164, 63] on input "text" at bounding box center [170, 63] width 74 height 11
click at [154, 91] on input "text" at bounding box center [170, 92] width 74 height 11
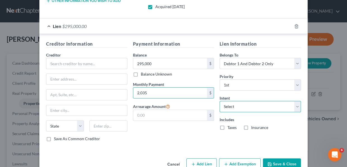
drag, startPoint x: 295, startPoint y: 106, endPoint x: 295, endPoint y: 111, distance: 4.5
click at [295, 106] on select "Select Surrender Redeem Reaffirm Avoid Other" at bounding box center [259, 106] width 81 height 11
click at [219, 101] on select "Select Surrender Redeem Reaffirm Avoid Other" at bounding box center [259, 106] width 81 height 11
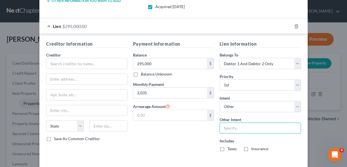
click at [219, 126] on input "text" at bounding box center [259, 127] width 81 height 11
click at [227, 148] on label "Taxes" at bounding box center [231, 149] width 9 height 6
click at [229, 148] on input "Taxes" at bounding box center [231, 148] width 4 height 4
click at [251, 148] on label "Insurance" at bounding box center [259, 149] width 17 height 6
click at [253, 148] on input "Insurance" at bounding box center [255, 148] width 4 height 4
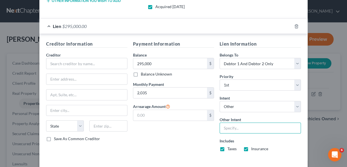
drag, startPoint x: 244, startPoint y: 124, endPoint x: 245, endPoint y: 133, distance: 9.9
click at [244, 124] on input "text" at bounding box center [259, 127] width 81 height 11
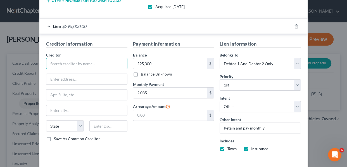
click at [71, 64] on input "text" at bounding box center [86, 63] width 81 height 11
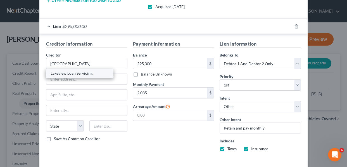
click at [80, 74] on div "Lakeview Loan Servicing" at bounding box center [80, 73] width 58 height 6
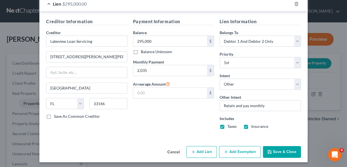
scroll to position [160, 0]
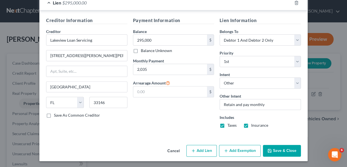
click at [227, 152] on button "Add Exemption" at bounding box center [240, 151] width 42 height 12
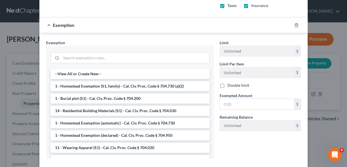
scroll to position [285, 0]
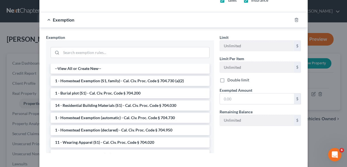
click at [128, 79] on li "1 - Homestead Exemption (S1, family) - Cal. Civ. Proc. Code § 704.730 (a)(2)" at bounding box center [130, 81] width 159 height 10
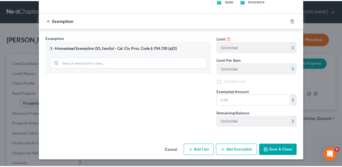
scroll to position [284, 0]
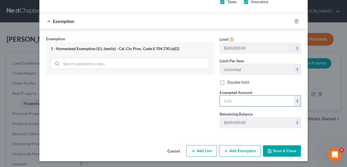
click at [229, 99] on input "text" at bounding box center [257, 100] width 74 height 11
click at [272, 150] on button "Save & Close" at bounding box center [282, 151] width 38 height 12
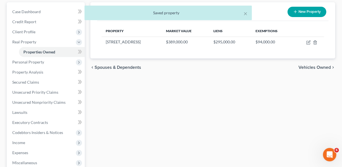
scroll to position [52, 0]
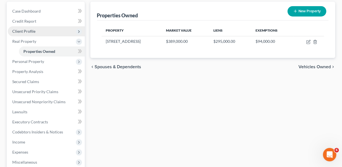
click at [28, 31] on span "Client Profile" at bounding box center [23, 31] width 23 height 5
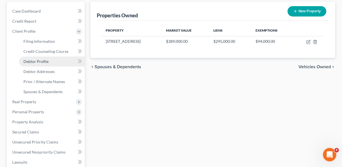
click at [38, 60] on span "Debtor Profile" at bounding box center [35, 61] width 25 height 5
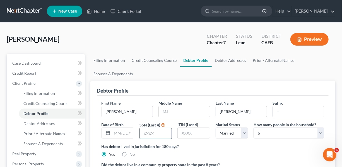
click at [149, 130] on input "text" at bounding box center [156, 133] width 32 height 11
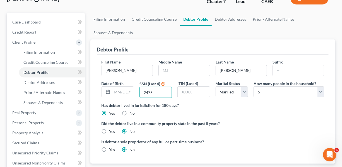
scroll to position [42, 0]
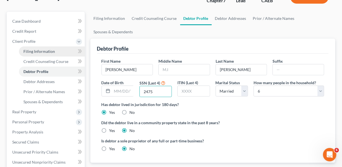
click at [50, 51] on span "Filing Information" at bounding box center [39, 51] width 32 height 5
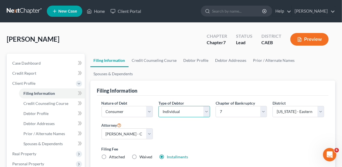
drag, startPoint x: 207, startPoint y: 112, endPoint x: 206, endPoint y: 115, distance: 3.8
click at [207, 112] on select "Select Individual Joint" at bounding box center [185, 111] width 52 height 11
click at [159, 106] on select "Select Individual Joint" at bounding box center [185, 111] width 52 height 11
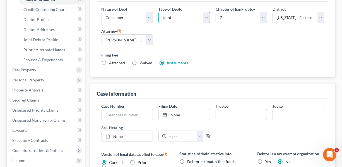
scroll to position [88, 0]
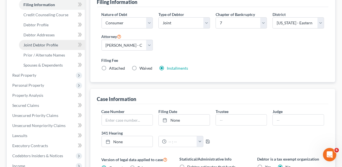
click at [46, 42] on span "Joint Debtor Profile" at bounding box center [40, 44] width 35 height 5
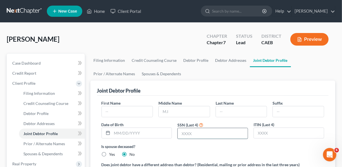
click at [187, 133] on input "text" at bounding box center [213, 133] width 70 height 11
drag, startPoint x: 108, startPoint y: 104, endPoint x: 107, endPoint y: 112, distance: 7.9
click at [108, 104] on label "First Name" at bounding box center [111, 103] width 19 height 6
click at [108, 109] on input "text" at bounding box center [127, 111] width 51 height 11
click at [107, 112] on input "text" at bounding box center [127, 111] width 51 height 11
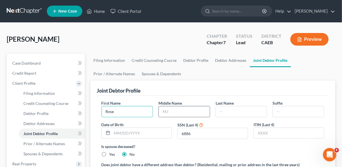
click at [171, 111] on input "text" at bounding box center [184, 111] width 51 height 11
click at [225, 111] on input "text" at bounding box center [241, 111] width 51 height 11
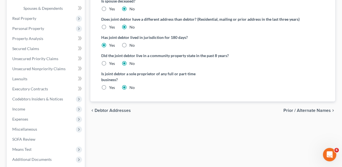
scroll to position [200, 0]
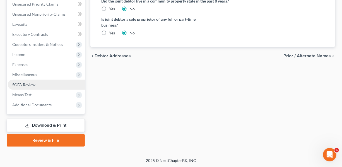
click at [25, 85] on span "SOFA Review" at bounding box center [23, 84] width 23 height 5
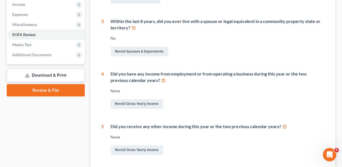
scroll to position [186, 0]
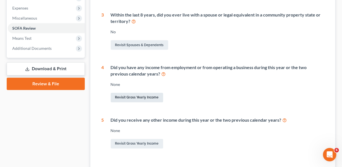
click at [133, 95] on link "Revisit Gross Yearly Income" at bounding box center [137, 97] width 52 height 9
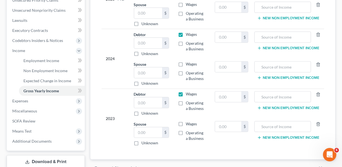
scroll to position [137, 0]
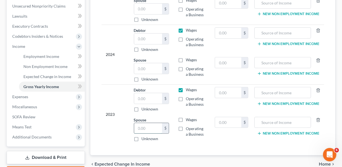
click at [146, 128] on input "text" at bounding box center [148, 128] width 28 height 11
click at [148, 127] on input "text" at bounding box center [148, 128] width 28 height 11
click at [142, 66] on input "text" at bounding box center [148, 68] width 28 height 11
click at [140, 95] on input "text" at bounding box center [148, 98] width 28 height 11
click at [146, 95] on input "text" at bounding box center [148, 98] width 28 height 11
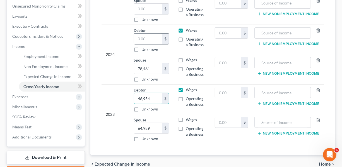
click at [146, 35] on input "text" at bounding box center [148, 38] width 28 height 11
click at [146, 37] on input "text" at bounding box center [148, 38] width 28 height 11
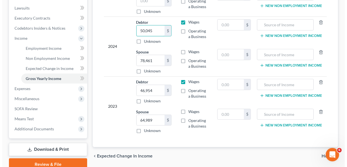
scroll to position [151, 0]
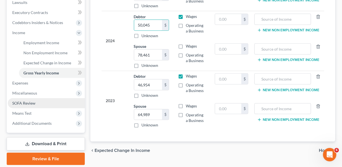
click at [24, 103] on span "SOFA Review" at bounding box center [23, 102] width 23 height 5
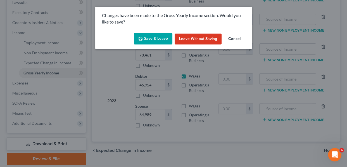
click at [159, 42] on button "Save & Leave" at bounding box center [153, 39] width 39 height 12
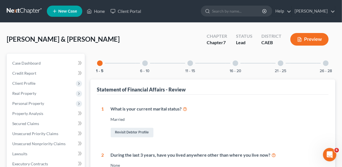
click at [236, 63] on div at bounding box center [236, 63] width 6 height 6
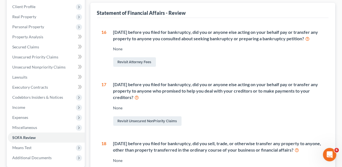
scroll to position [96, 0]
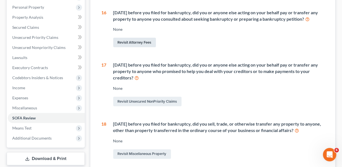
click at [128, 42] on link "Revisit Attorney Fees" at bounding box center [134, 42] width 43 height 9
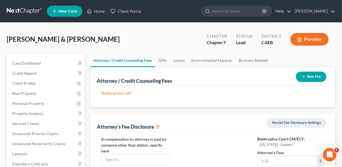
click at [313, 77] on button "New Fee" at bounding box center [311, 76] width 30 height 10
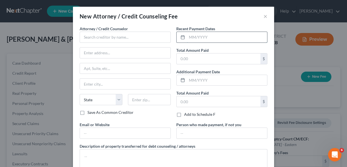
click at [204, 35] on input "text" at bounding box center [227, 37] width 80 height 11
click at [198, 56] on input "text" at bounding box center [218, 58] width 84 height 11
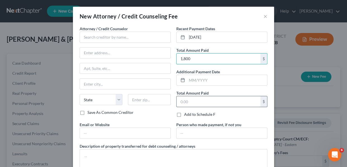
click at [193, 102] on input "text" at bounding box center [218, 101] width 84 height 11
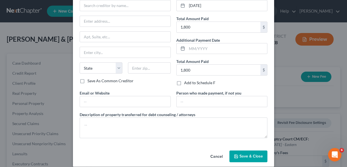
scroll to position [37, 0]
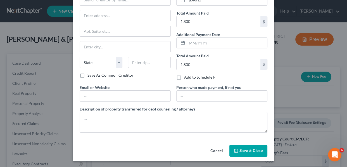
click at [257, 148] on span "Save & Close" at bounding box center [250, 150] width 23 height 5
click at [248, 154] on button "Save & Close" at bounding box center [248, 151] width 38 height 12
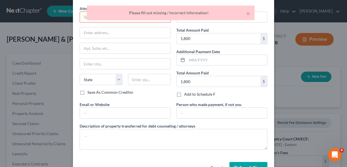
scroll to position [0, 0]
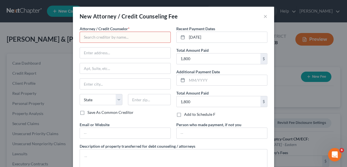
click at [95, 39] on input "text" at bounding box center [125, 37] width 91 height 11
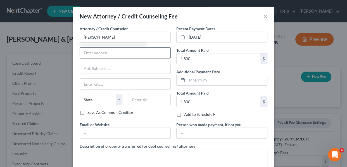
click at [102, 53] on input "text" at bounding box center [125, 52] width 90 height 11
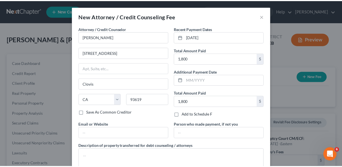
scroll to position [37, 0]
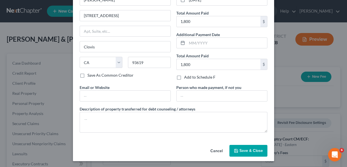
click at [247, 150] on span "Save & Close" at bounding box center [250, 150] width 23 height 5
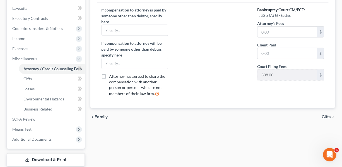
scroll to position [146, 0]
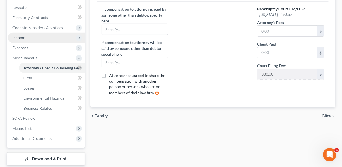
click at [21, 39] on span "Income" at bounding box center [18, 37] width 13 height 5
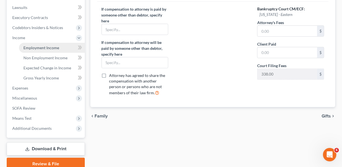
click at [31, 45] on span "Employment Income" at bounding box center [41, 47] width 36 height 5
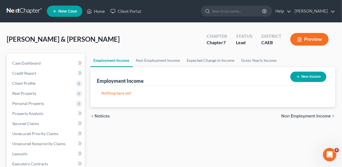
click at [311, 76] on button "New Income" at bounding box center [309, 76] width 36 height 10
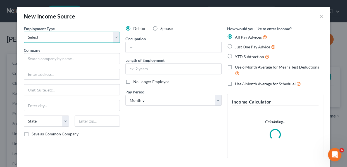
drag, startPoint x: 113, startPoint y: 37, endPoint x: 113, endPoint y: 42, distance: 4.8
click at [113, 37] on select "Select Full or [DEMOGRAPHIC_DATA] Employment Self Employment" at bounding box center [72, 37] width 96 height 11
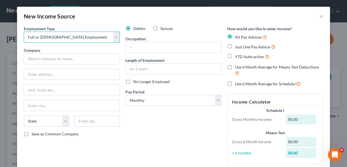
click at [24, 32] on select "Select Full or [DEMOGRAPHIC_DATA] Employment Self Employment" at bounding box center [72, 37] width 96 height 11
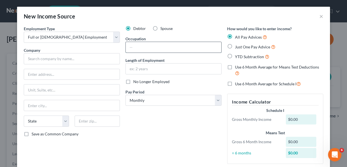
click at [142, 42] on input "text" at bounding box center [173, 47] width 95 height 11
click at [131, 49] on input "[PERSON_NAME]" at bounding box center [173, 47] width 95 height 11
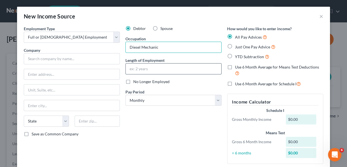
click at [141, 70] on input "text" at bounding box center [173, 68] width 95 height 11
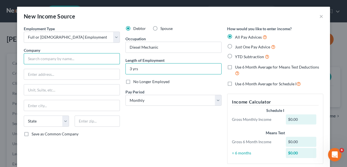
click at [61, 60] on input "text" at bounding box center [72, 58] width 96 height 11
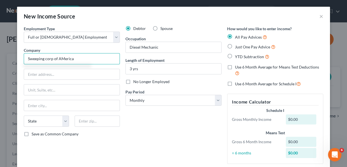
click at [59, 59] on input "Sweeping corp of AMerica" at bounding box center [72, 58] width 96 height 11
click at [44, 59] on input "Sweeping corp of America" at bounding box center [72, 58] width 96 height 11
click at [52, 59] on input "Sweeping Corp of America" at bounding box center [72, 58] width 96 height 11
click at [51, 59] on input "Sweeping Corp of America" at bounding box center [72, 58] width 96 height 11
click at [43, 75] on input "text" at bounding box center [71, 74] width 95 height 11
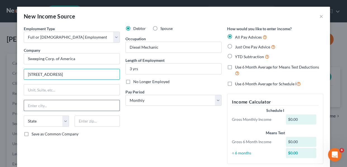
click at [40, 103] on input "text" at bounding box center [71, 105] width 95 height 11
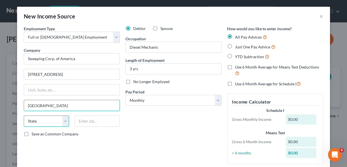
click at [45, 121] on select "State [US_STATE] AK AR AZ CA CO CT DE DC [GEOGRAPHIC_DATA] [GEOGRAPHIC_DATA] GU…" at bounding box center [46, 120] width 45 height 11
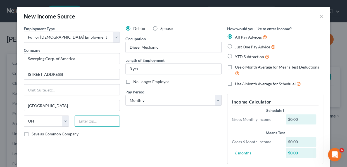
click at [80, 123] on input "text" at bounding box center [97, 120] width 45 height 11
click at [32, 133] on label "Save as Common Company" at bounding box center [55, 134] width 47 height 6
click at [34, 133] on input "Save as Common Company" at bounding box center [36, 133] width 4 height 4
click at [235, 47] on label "Just One Pay Advice" at bounding box center [255, 47] width 40 height 6
click at [237, 47] on input "Just One Pay Advice" at bounding box center [239, 46] width 4 height 4
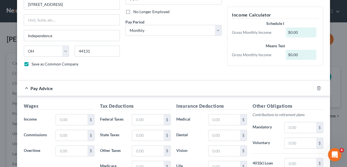
scroll to position [70, 0]
click at [63, 120] on input "text" at bounding box center [72, 119] width 32 height 11
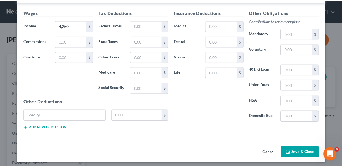
scroll to position [165, 0]
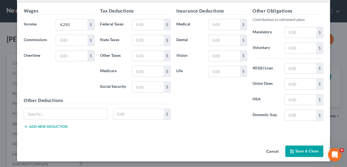
click at [304, 148] on button "Save & Close" at bounding box center [304, 151] width 38 height 12
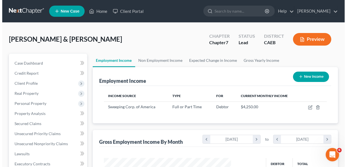
scroll to position [100, 136]
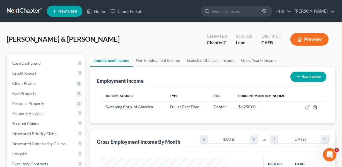
click at [309, 76] on button "New Income" at bounding box center [309, 76] width 36 height 10
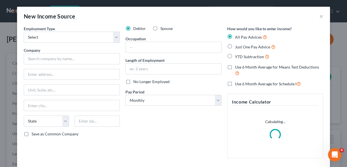
scroll to position [100, 138]
click at [160, 29] on label "Spouse" at bounding box center [166, 29] width 12 height 6
click at [162, 29] on input "Spouse" at bounding box center [164, 28] width 4 height 4
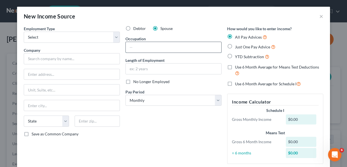
click at [141, 46] on input "text" at bounding box center [173, 47] width 95 height 11
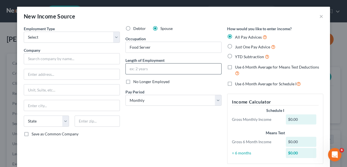
click at [135, 68] on input "text" at bounding box center [173, 68] width 95 height 11
click at [112, 36] on select "Select Full or [DEMOGRAPHIC_DATA] Employment Self Employment" at bounding box center [72, 37] width 96 height 11
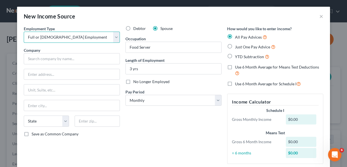
click at [24, 32] on select "Select Full or [DEMOGRAPHIC_DATA] Employment Self Employment" at bounding box center [72, 37] width 96 height 11
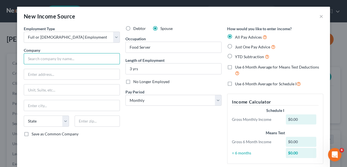
click at [59, 57] on input "text" at bounding box center [72, 58] width 96 height 11
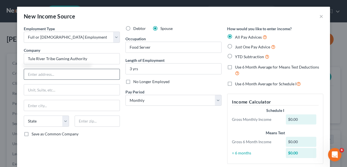
click at [47, 70] on input "text" at bounding box center [71, 74] width 95 height 11
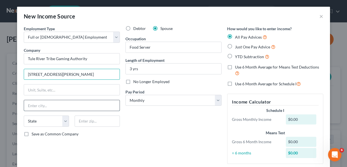
click at [45, 106] on input "text" at bounding box center [71, 105] width 95 height 11
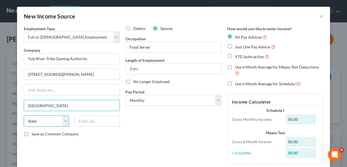
click at [37, 121] on select "State [US_STATE] AK AR AZ CA CO CT DE DC [GEOGRAPHIC_DATA] [GEOGRAPHIC_DATA] GU…" at bounding box center [46, 120] width 45 height 11
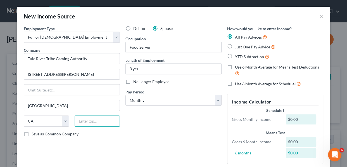
click at [83, 120] on input "text" at bounding box center [97, 120] width 45 height 11
click at [32, 133] on label "Save as Common Company" at bounding box center [55, 134] width 47 height 6
click at [34, 133] on input "Save as Common Company" at bounding box center [36, 133] width 4 height 4
click at [235, 45] on label "Just One Pay Advice" at bounding box center [255, 47] width 40 height 6
click at [237, 45] on input "Just One Pay Advice" at bounding box center [239, 46] width 4 height 4
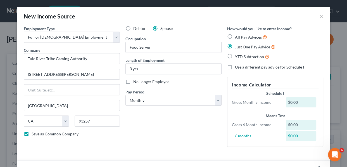
scroll to position [154, 0]
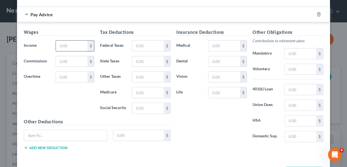
click at [69, 44] on input "text" at bounding box center [72, 45] width 32 height 11
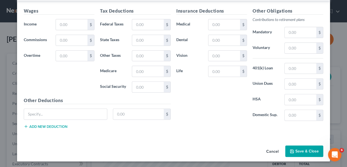
click at [307, 146] on button "Save & Close" at bounding box center [304, 151] width 38 height 12
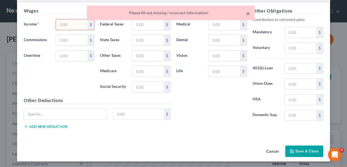
click at [247, 12] on button "×" at bounding box center [248, 13] width 4 height 7
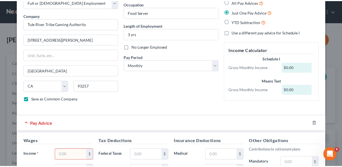
scroll to position [0, 0]
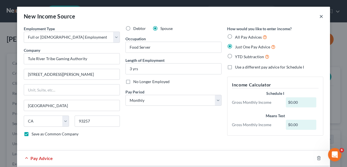
click at [319, 17] on button "×" at bounding box center [321, 16] width 4 height 7
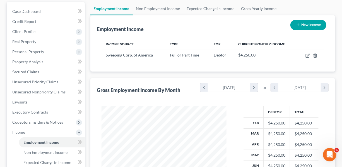
scroll to position [78, 0]
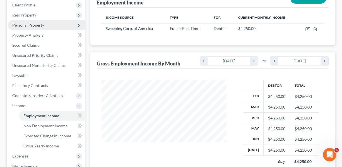
click at [35, 25] on span "Personal Property" at bounding box center [28, 25] width 32 height 5
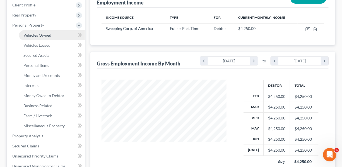
click at [37, 35] on span "Vehicles Owned" at bounding box center [37, 35] width 28 height 5
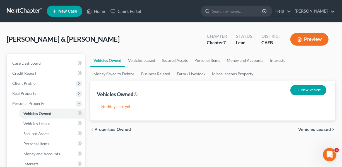
click at [302, 92] on button "New Vehicle" at bounding box center [309, 90] width 36 height 10
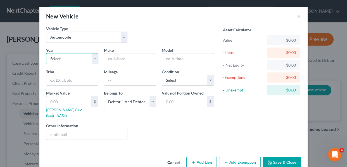
drag, startPoint x: 91, startPoint y: 60, endPoint x: 90, endPoint y: 63, distance: 3.2
click at [91, 60] on select "Select 2026 2025 2024 2023 2022 2021 2020 2019 2018 2017 2016 2015 2014 2013 20…" at bounding box center [72, 58] width 52 height 11
click at [46, 53] on select "Select 2026 2025 2024 2023 2022 2021 2020 2019 2018 2017 2016 2015 2014 2013 20…" at bounding box center [72, 58] width 52 height 11
click at [116, 57] on input "text" at bounding box center [130, 58] width 52 height 11
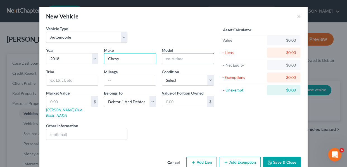
click at [180, 54] on input "text" at bounding box center [188, 58] width 52 height 11
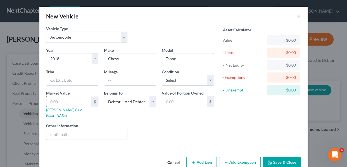
click at [63, 101] on input "text" at bounding box center [68, 101] width 45 height 11
click at [206, 156] on button "Add Lien" at bounding box center [201, 162] width 30 height 12
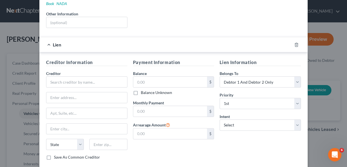
scroll to position [116, 0]
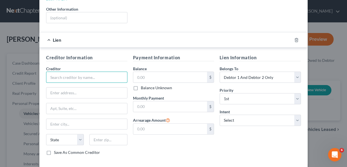
click at [58, 71] on input "text" at bounding box center [86, 76] width 81 height 11
click at [69, 71] on input "Patelco" at bounding box center [86, 76] width 81 height 11
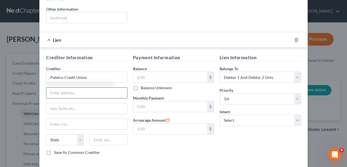
click at [66, 88] on input "text" at bounding box center [86, 92] width 81 height 11
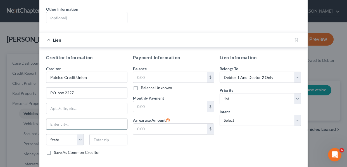
click at [67, 119] on input "text" at bounding box center [86, 124] width 81 height 11
click at [67, 119] on input "erced" at bounding box center [86, 124] width 81 height 11
drag, startPoint x: 51, startPoint y: 132, endPoint x: 54, endPoint y: 132, distance: 3.1
click at [51, 134] on select "State [US_STATE] AK AR AZ CA CO CT DE DC [GEOGRAPHIC_DATA] [GEOGRAPHIC_DATA] GU…" at bounding box center [65, 139] width 38 height 11
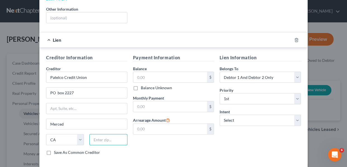
click at [95, 134] on input "text" at bounding box center [108, 139] width 38 height 11
click at [150, 73] on input "text" at bounding box center [170, 77] width 74 height 11
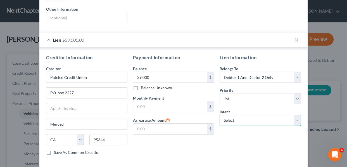
click at [295, 116] on select "Select Surrender Redeem Reaffirm Avoid Other" at bounding box center [259, 119] width 81 height 11
click at [219, 114] on select "Select Surrender Redeem Reaffirm Avoid Other" at bounding box center [259, 119] width 81 height 11
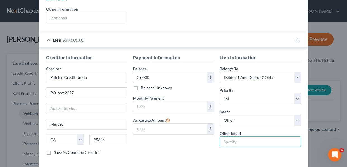
click at [246, 138] on input "text" at bounding box center [259, 141] width 81 height 11
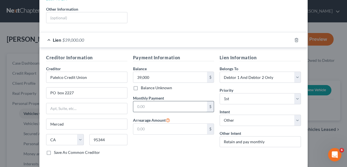
click at [148, 101] on input "text" at bounding box center [170, 106] width 74 height 11
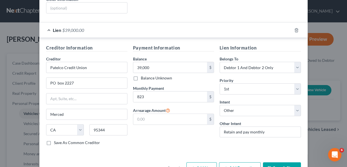
scroll to position [130, 0]
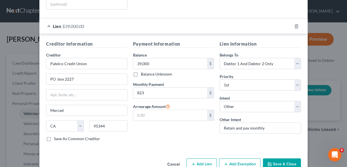
click at [283, 158] on button "Save & Close" at bounding box center [282, 164] width 38 height 12
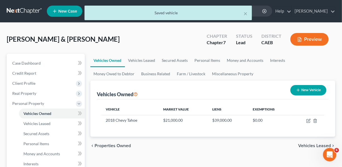
click at [304, 90] on button "New Vehicle" at bounding box center [309, 90] width 36 height 10
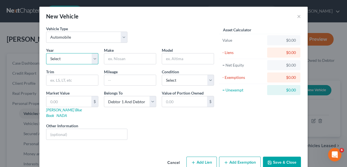
click at [92, 61] on select "Select 2026 2025 2024 2023 2022 2021 2020 2019 2018 2017 2016 2015 2014 2013 20…" at bounding box center [72, 58] width 52 height 11
click at [46, 53] on select "Select 2026 2025 2024 2023 2022 2021 2020 2019 2018 2017 2016 2015 2014 2013 20…" at bounding box center [72, 58] width 52 height 11
click at [116, 58] on input "text" at bounding box center [130, 58] width 52 height 11
click at [165, 56] on input "text" at bounding box center [188, 58] width 52 height 11
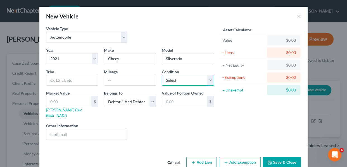
click at [208, 80] on select "Select Excellent Very Good Good Fair Poor" at bounding box center [188, 80] width 52 height 11
click at [162, 75] on select "Select Excellent Very Good Good Fair Poor" at bounding box center [188, 80] width 52 height 11
drag, startPoint x: 111, startPoint y: 78, endPoint x: 116, endPoint y: 73, distance: 6.5
click at [111, 78] on input "text" at bounding box center [130, 80] width 52 height 11
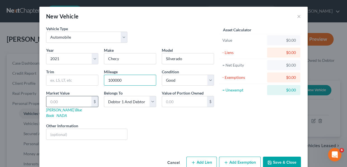
click at [76, 103] on input "text" at bounding box center [68, 101] width 45 height 11
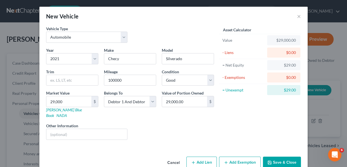
click at [205, 157] on button "Add Lien" at bounding box center [201, 162] width 30 height 12
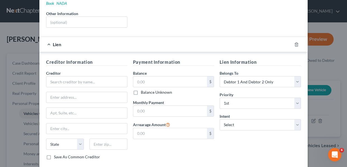
scroll to position [124, 0]
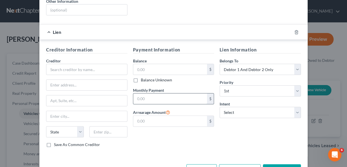
click at [155, 93] on input "text" at bounding box center [170, 98] width 74 height 11
click at [157, 64] on input "text" at bounding box center [170, 69] width 74 height 11
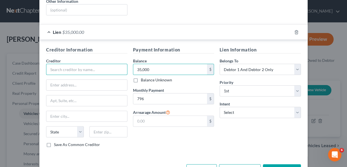
click at [96, 66] on input "text" at bounding box center [86, 69] width 81 height 11
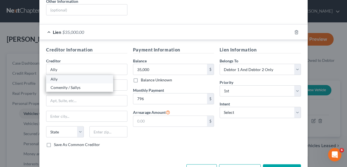
click at [95, 76] on div "Ally" at bounding box center [80, 79] width 58 height 6
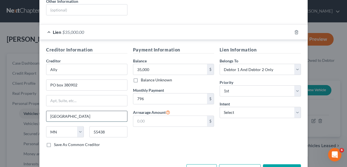
click at [83, 111] on input "[GEOGRAPHIC_DATA]" at bounding box center [86, 116] width 81 height 11
drag, startPoint x: 83, startPoint y: 109, endPoint x: 61, endPoint y: 112, distance: 22.7
click at [39, 109] on div "Creditor Information Creditor * Ally PO box 380902 [GEOGRAPHIC_DATA] [US_STATE]…" at bounding box center [173, 98] width 268 height 116
click at [295, 109] on select "Select Surrender Redeem Reaffirm Avoid Other" at bounding box center [259, 112] width 81 height 11
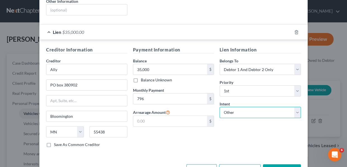
click at [219, 107] on select "Select Surrender Redeem Reaffirm Avoid Other" at bounding box center [259, 112] width 81 height 11
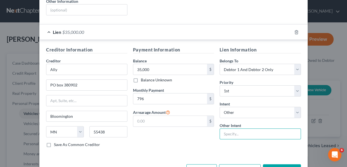
drag, startPoint x: 247, startPoint y: 126, endPoint x: 253, endPoint y: 139, distance: 14.0
click at [247, 128] on input "text" at bounding box center [259, 133] width 81 height 11
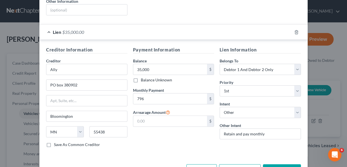
scroll to position [138, 0]
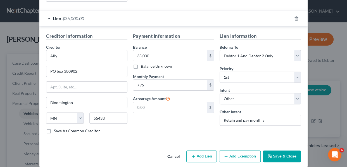
click at [278, 150] on button "Save & Close" at bounding box center [282, 156] width 38 height 12
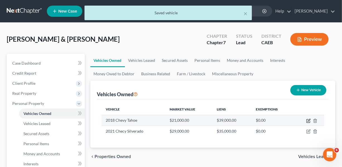
click at [308, 120] on icon "button" at bounding box center [308, 120] width 4 height 4
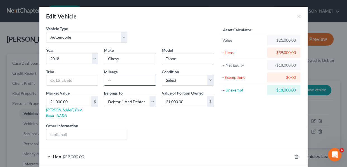
click at [140, 81] on input "text" at bounding box center [130, 80] width 52 height 11
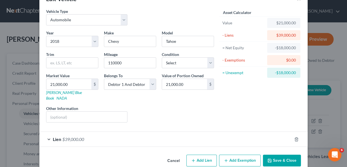
scroll to position [22, 0]
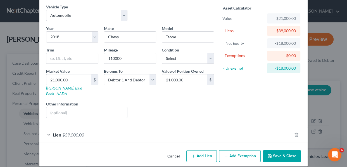
click at [276, 150] on button "Save & Close" at bounding box center [282, 156] width 38 height 12
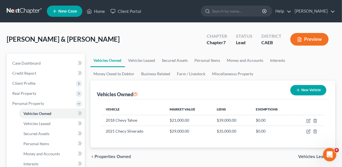
click at [312, 90] on button "New Vehicle" at bounding box center [309, 90] width 36 height 10
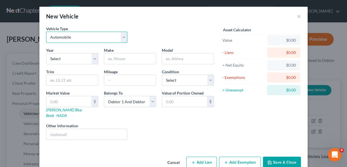
click at [123, 41] on select "Select Automobile Truck Trailer Watercraft Aircraft Motor Home Atv Other Vehicle" at bounding box center [86, 37] width 81 height 11
click at [46, 32] on select "Select Automobile Truck Trailer Watercraft Aircraft Motor Home Atv Other Vehicle" at bounding box center [86, 37] width 81 height 11
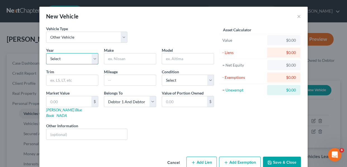
click at [90, 59] on select "Select 2026 2025 2024 2023 2022 2021 2020 2019 2018 2017 2016 2015 2014 2013 20…" at bounding box center [72, 58] width 52 height 11
click at [46, 53] on select "Select 2026 2025 2024 2023 2022 2021 2020 2019 2018 2017 2016 2015 2014 2013 20…" at bounding box center [72, 58] width 52 height 11
click at [124, 57] on input "text" at bounding box center [130, 58] width 52 height 11
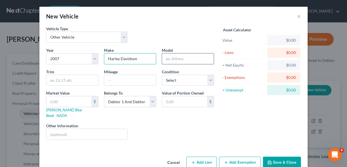
click at [176, 56] on input "text" at bounding box center [188, 58] width 52 height 11
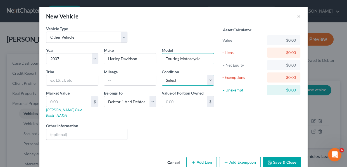
drag, startPoint x: 208, startPoint y: 78, endPoint x: 207, endPoint y: 84, distance: 5.8
click at [208, 78] on select "Select Excellent Very Good Good Fair Poor" at bounding box center [188, 80] width 52 height 11
click at [162, 75] on select "Select Excellent Very Good Good Fair Poor" at bounding box center [188, 80] width 52 height 11
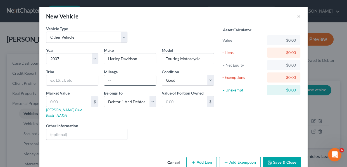
click at [114, 78] on input "text" at bounding box center [130, 80] width 52 height 11
click at [82, 100] on input "text" at bounding box center [68, 101] width 45 height 11
click at [230, 158] on button "Add Exemption" at bounding box center [240, 162] width 42 height 12
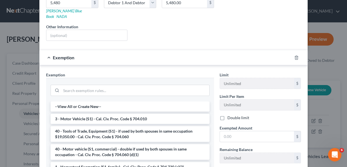
scroll to position [102, 0]
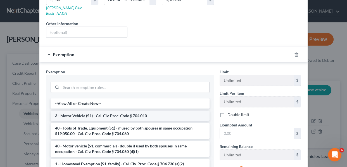
click at [138, 111] on li "3 - Motor Vehicle (S1) - Cal. Civ. Proc. Code § 704.010" at bounding box center [130, 116] width 159 height 10
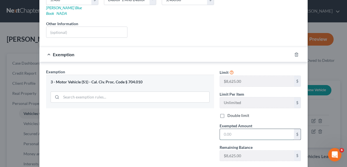
click at [231, 131] on input "text" at bounding box center [257, 134] width 74 height 11
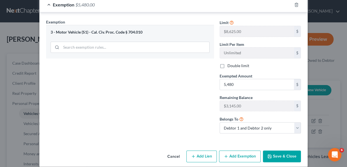
click at [287, 151] on button "Save & Close" at bounding box center [282, 156] width 38 height 12
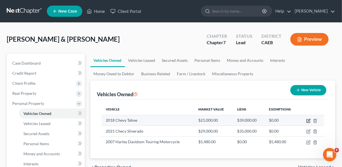
click at [308, 121] on icon "button" at bounding box center [309, 120] width 3 height 3
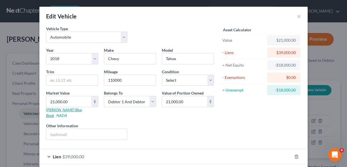
click at [53, 109] on link "[PERSON_NAME] Blue Book" at bounding box center [64, 112] width 36 height 10
click at [61, 110] on link "[PERSON_NAME] Blue Book" at bounding box center [64, 112] width 36 height 10
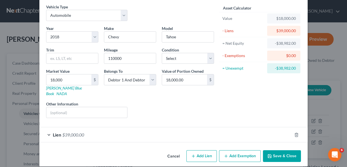
click at [277, 150] on button "Save & Close" at bounding box center [282, 156] width 38 height 12
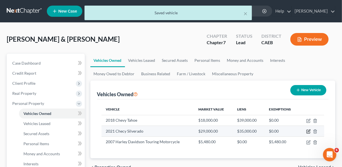
click at [308, 131] on icon "button" at bounding box center [309, 131] width 3 height 3
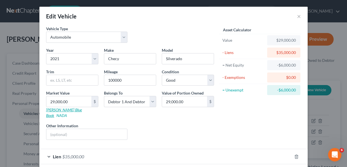
click at [63, 110] on link "[PERSON_NAME] Blue Book" at bounding box center [64, 112] width 36 height 10
click at [297, 18] on button "×" at bounding box center [299, 16] width 4 height 7
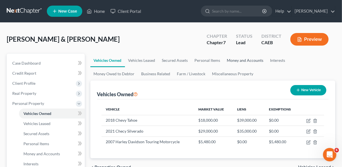
click at [253, 62] on link "Money and Accounts" at bounding box center [245, 60] width 43 height 13
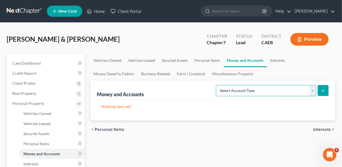
click at [312, 91] on select "Select Account Type Brokerage Cash on Hand Certificates of Deposit Checking Acc…" at bounding box center [266, 90] width 100 height 11
click at [217, 85] on select "Select Account Type Brokerage Cash on Hand Certificates of Deposit Checking Acc…" at bounding box center [266, 90] width 100 height 11
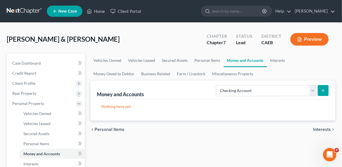
click at [321, 92] on icon "submit" at bounding box center [323, 90] width 4 height 4
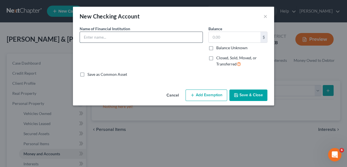
click at [123, 35] on input "text" at bounding box center [141, 37] width 123 height 11
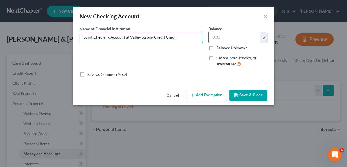
click at [219, 36] on input "text" at bounding box center [234, 37] width 52 height 11
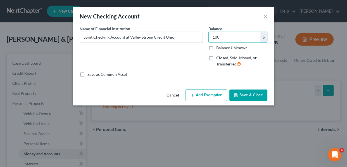
click at [248, 96] on button "Save & Close" at bounding box center [248, 95] width 38 height 12
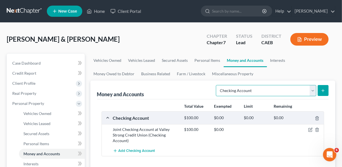
drag, startPoint x: 313, startPoint y: 92, endPoint x: 311, endPoint y: 95, distance: 3.5
click at [313, 92] on select "Select Account Type Brokerage Cash on Hand Certificates of Deposit Checking Acc…" at bounding box center [266, 90] width 100 height 11
click at [217, 85] on select "Select Account Type Brokerage Cash on Hand Certificates of Deposit Checking Acc…" at bounding box center [266, 90] width 100 height 11
click at [324, 90] on line "submit" at bounding box center [323, 90] width 3 height 0
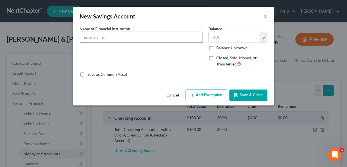
click at [106, 37] on input "text" at bounding box center [141, 37] width 123 height 11
click at [96, 37] on input "Joint SAvings Account at Valley Strong Credit union" at bounding box center [141, 37] width 123 height 11
click at [162, 39] on input "Joint Savings Account at Valley Strong Credit union" at bounding box center [141, 37] width 123 height 11
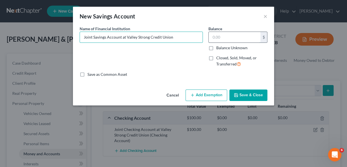
click at [216, 39] on input "text" at bounding box center [234, 37] width 52 height 11
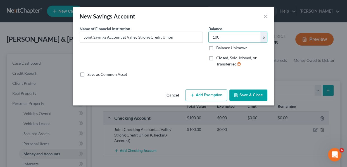
click at [248, 94] on button "Save & Close" at bounding box center [248, 95] width 38 height 12
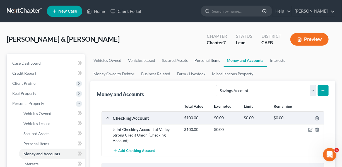
click at [207, 58] on link "Personal Items" at bounding box center [207, 60] width 32 height 13
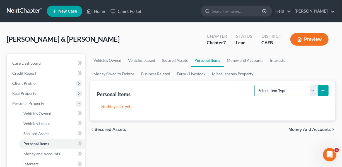
drag, startPoint x: 311, startPoint y: 90, endPoint x: 311, endPoint y: 95, distance: 5.3
click at [311, 90] on select "Select Item Type Clothing Collectibles Of Value Electronics Firearms Household …" at bounding box center [286, 90] width 62 height 11
click at [255, 85] on select "Select Item Type Clothing Collectibles Of Value Electronics Firearms Household …" at bounding box center [286, 90] width 62 height 11
click at [322, 91] on icon "submit" at bounding box center [323, 90] width 4 height 4
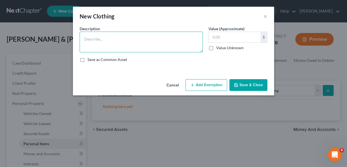
click at [124, 42] on textarea at bounding box center [141, 42] width 123 height 21
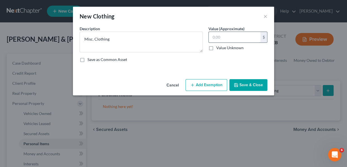
click at [222, 39] on input "text" at bounding box center [234, 37] width 52 height 11
click at [205, 84] on button "Add Exemption" at bounding box center [206, 85] width 42 height 12
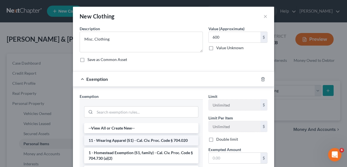
click at [162, 139] on li "11 - Wearing Apparel (S1) - Cal. Civ. Proc. Code § 704.020" at bounding box center [141, 140] width 114 height 10
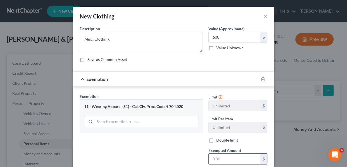
click at [219, 155] on input "text" at bounding box center [234, 158] width 52 height 11
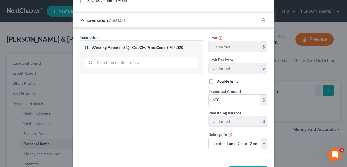
scroll to position [73, 0]
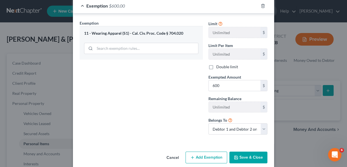
click at [245, 157] on button "Save & Close" at bounding box center [248, 157] width 38 height 12
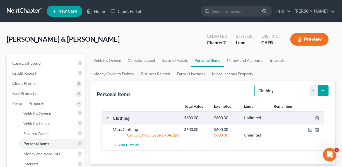
drag, startPoint x: 311, startPoint y: 91, endPoint x: 310, endPoint y: 95, distance: 4.0
click at [311, 91] on select "Select Item Type Clothing Collectibles Of Value Electronics Firearms Household …" at bounding box center [286, 90] width 62 height 11
click at [255, 85] on select "Select Item Type Clothing Collectibles Of Value Electronics Firearms Household …" at bounding box center [286, 90] width 62 height 11
click at [321, 90] on icon "submit" at bounding box center [323, 90] width 4 height 4
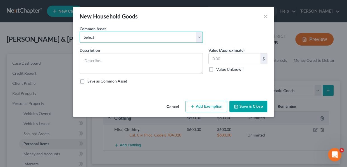
click at [200, 40] on select "Select Household goods and furnishings Household goods and furnishings" at bounding box center [141, 37] width 123 height 11
click at [80, 32] on select "Select Household goods and furnishings Household goods and furnishings" at bounding box center [141, 37] width 123 height 11
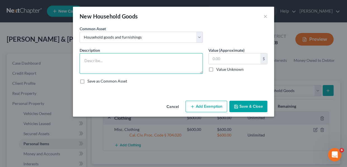
click at [173, 61] on textarea at bounding box center [141, 63] width 123 height 21
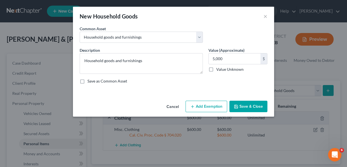
click at [219, 106] on button "Add Exemption" at bounding box center [206, 106] width 42 height 12
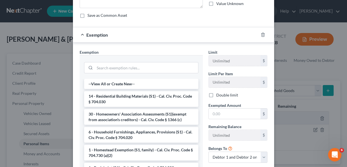
scroll to position [66, 0]
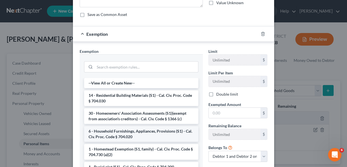
click at [169, 131] on li "6 - Household Furnishings, Appliances, Provisions (S1) - Cal. Civ. Proc. Code §…" at bounding box center [141, 134] width 114 height 16
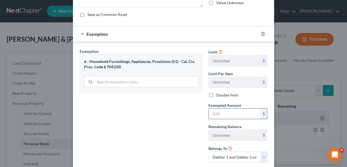
click at [217, 114] on input "text" at bounding box center [234, 113] width 52 height 11
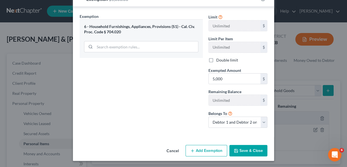
click at [241, 151] on button "Save & Close" at bounding box center [248, 151] width 38 height 12
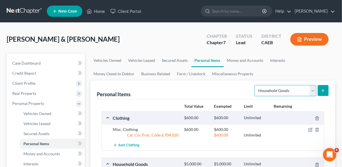
drag, startPoint x: 313, startPoint y: 91, endPoint x: 311, endPoint y: 95, distance: 4.1
click at [313, 91] on select "Select Item Type Clothing Collectibles Of Value Electronics Firearms Household …" at bounding box center [286, 90] width 62 height 11
click at [255, 85] on select "Select Item Type Clothing Collectibles Of Value Electronics Firearms Household …" at bounding box center [286, 90] width 62 height 11
click at [324, 89] on icon "submit" at bounding box center [323, 90] width 4 height 4
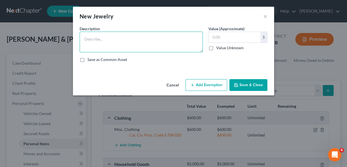
click at [137, 39] on textarea at bounding box center [141, 42] width 123 height 21
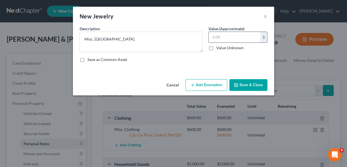
click at [221, 36] on input "text" at bounding box center [234, 37] width 52 height 11
click at [219, 84] on button "Add Exemption" at bounding box center [206, 85] width 42 height 12
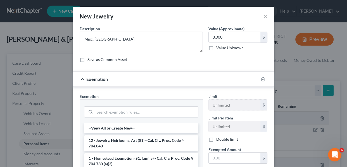
click at [157, 143] on li "12 - Jewelry, Heirlooms, Art (S1) - Cal. Civ. Proc. Code § 704.040" at bounding box center [141, 143] width 114 height 16
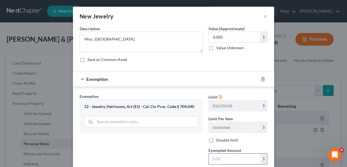
click at [210, 157] on input "text" at bounding box center [234, 158] width 52 height 11
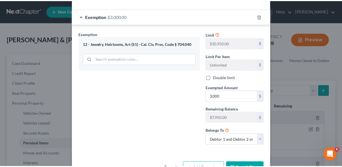
scroll to position [66, 0]
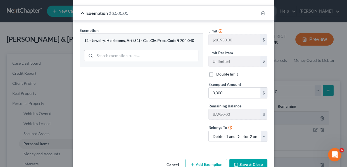
click at [250, 165] on button "Save & Close" at bounding box center [248, 165] width 38 height 12
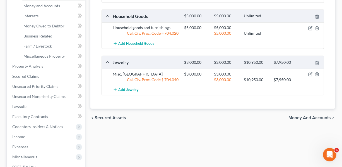
scroll to position [155, 0]
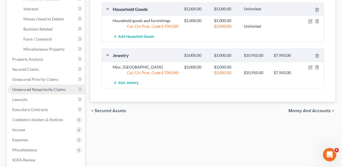
click at [50, 89] on span "Unsecured Nonpriority Claims" at bounding box center [38, 89] width 53 height 5
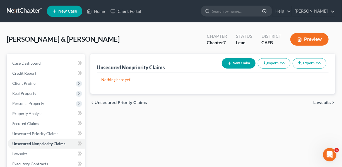
click at [238, 64] on button "New Claim" at bounding box center [239, 63] width 34 height 10
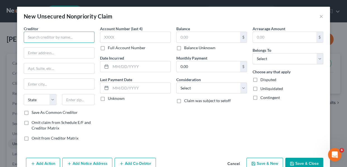
click at [42, 35] on input "text" at bounding box center [59, 37] width 71 height 11
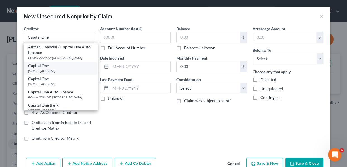
click at [40, 66] on div "Capital One" at bounding box center [60, 66] width 64 height 6
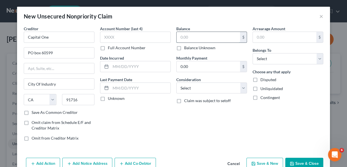
click at [176, 35] on input "text" at bounding box center [207, 37] width 63 height 11
click at [316, 59] on select "Select Debtor 1 Only Debtor 2 Only Debtor 1 And Debtor 2 Only At Least One Of T…" at bounding box center [287, 58] width 71 height 11
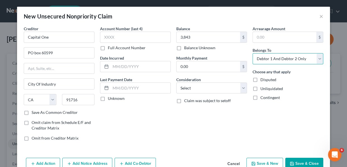
click at [252, 53] on select "Select Debtor 1 Only Debtor 2 Only Debtor 1 And Debtor 2 Only At Least One Of T…" at bounding box center [287, 58] width 71 height 11
click at [306, 164] on button "Save & Close" at bounding box center [304, 163] width 38 height 12
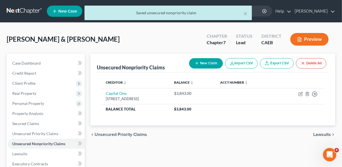
click at [205, 64] on button "New Claim" at bounding box center [206, 63] width 34 height 10
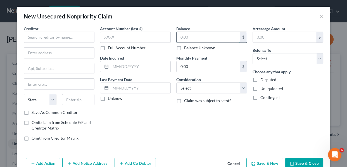
click at [218, 36] on input "text" at bounding box center [207, 37] width 63 height 11
click at [315, 59] on select "Select Debtor 1 Only Debtor 2 Only Debtor 1 And Debtor 2 Only At Least One Of T…" at bounding box center [287, 58] width 71 height 11
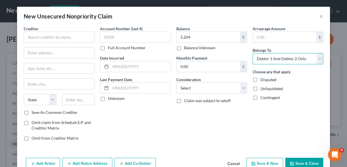
click at [252, 53] on select "Select Debtor 1 Only Debtor 2 Only Debtor 1 And Debtor 2 Only At Least One Of T…" at bounding box center [287, 58] width 71 height 11
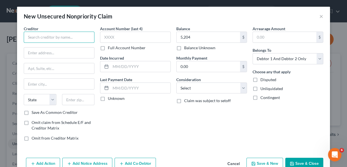
click at [76, 36] on input "text" at bounding box center [59, 37] width 71 height 11
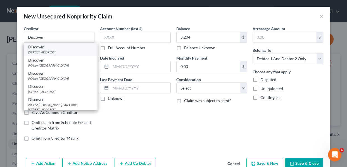
click at [67, 50] on div "[STREET_ADDRESS]" at bounding box center [60, 52] width 64 height 5
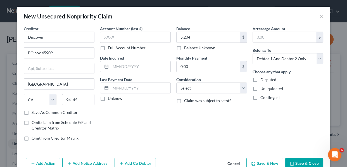
click at [258, 164] on button "Save & New" at bounding box center [264, 163] width 37 height 12
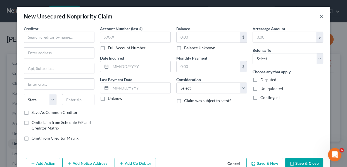
click at [319, 17] on button "×" at bounding box center [321, 16] width 4 height 7
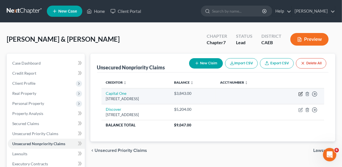
click at [299, 95] on icon "button" at bounding box center [301, 94] width 4 height 4
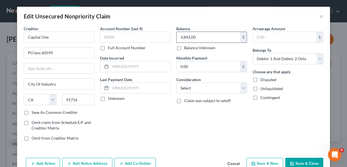
click at [200, 37] on input "3,843.00" at bounding box center [207, 37] width 63 height 11
click at [271, 162] on button "Save & New" at bounding box center [264, 163] width 37 height 12
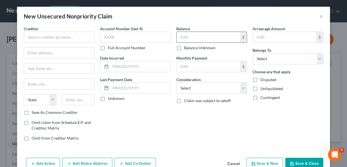
click at [193, 36] on input "text" at bounding box center [207, 37] width 63 height 11
drag, startPoint x: 316, startPoint y: 59, endPoint x: 316, endPoint y: 64, distance: 4.2
click at [316, 59] on select "Select Debtor 1 Only Debtor 2 Only Debtor 1 And Debtor 2 Only At Least One Of T…" at bounding box center [287, 58] width 71 height 11
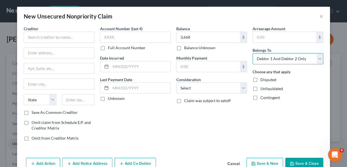
click at [252, 53] on select "Select Debtor 1 Only Debtor 2 Only Debtor 1 And Debtor 2 Only At Least One Of T…" at bounding box center [287, 58] width 71 height 11
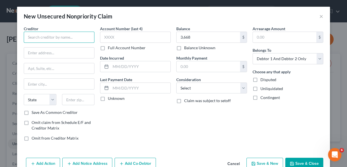
click at [72, 39] on input "text" at bounding box center [59, 37] width 71 height 11
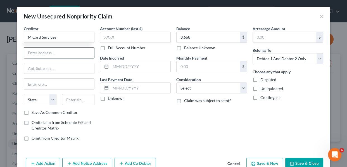
click at [59, 50] on input "text" at bounding box center [59, 52] width 70 height 11
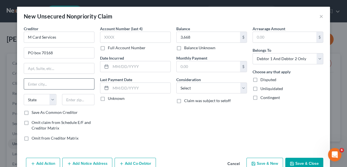
drag, startPoint x: 37, startPoint y: 85, endPoint x: 25, endPoint y: 79, distance: 13.7
click at [37, 85] on input "text" at bounding box center [59, 83] width 70 height 11
click at [41, 100] on select "State [US_STATE] AK AR AZ CA CO CT DE DC [GEOGRAPHIC_DATA] [GEOGRAPHIC_DATA] GU…" at bounding box center [40, 99] width 33 height 11
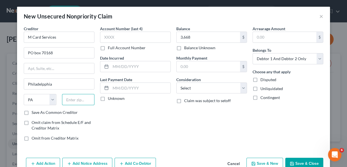
click at [66, 96] on input "text" at bounding box center [78, 99] width 33 height 11
click at [32, 111] on label "Save As Common Creditor" at bounding box center [55, 112] width 46 height 6
click at [34, 111] on input "Save As Common Creditor" at bounding box center [36, 111] width 4 height 4
click at [273, 161] on button "Save & New" at bounding box center [264, 163] width 37 height 12
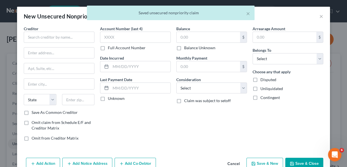
click at [301, 161] on button "Save & Close" at bounding box center [304, 163] width 38 height 12
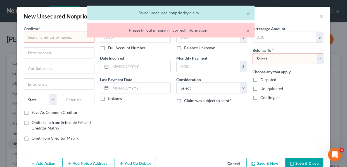
click at [316, 62] on select "Select Debtor 1 Only Debtor 2 Only Debtor 1 And Debtor 2 Only At Least One Of T…" at bounding box center [287, 58] width 71 height 11
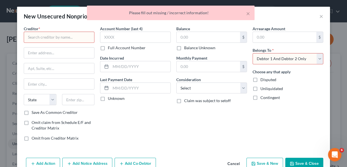
click at [252, 53] on select "Select Debtor 1 Only Debtor 2 Only Debtor 1 And Debtor 2 Only At Least One Of T…" at bounding box center [287, 58] width 71 height 11
click at [302, 163] on button "Save & Close" at bounding box center [304, 163] width 38 height 12
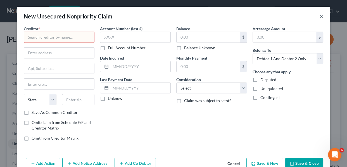
click at [319, 16] on button "×" at bounding box center [321, 16] width 4 height 7
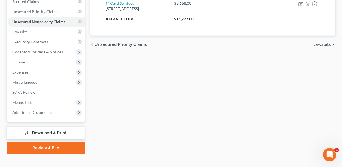
scroll to position [122, 0]
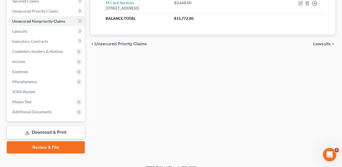
click at [64, 131] on link "Download & Print" at bounding box center [46, 132] width 78 height 13
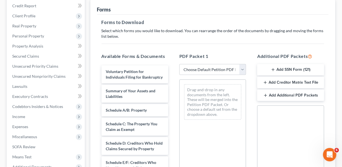
scroll to position [71, 0]
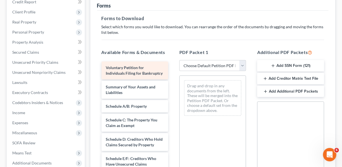
drag, startPoint x: 289, startPoint y: 63, endPoint x: 133, endPoint y: 75, distance: 156.5
click at [288, 64] on button "Add SSN Form (121)" at bounding box center [290, 66] width 67 height 12
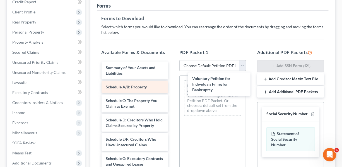
drag, startPoint x: 133, startPoint y: 75, endPoint x: 130, endPoint y: 85, distance: 10.2
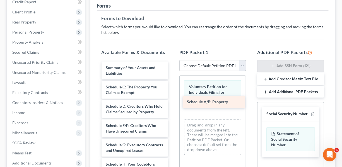
drag, startPoint x: 130, startPoint y: 85, endPoint x: 211, endPoint y: 100, distance: 82.7
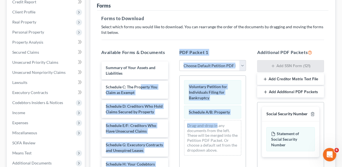
drag, startPoint x: 189, startPoint y: 137, endPoint x: 216, endPoint y: 124, distance: 30.2
click at [216, 124] on div "Available Forms & Documents Summary of Your Assets and Liabilities Schedule C: …" at bounding box center [213, 138] width 234 height 189
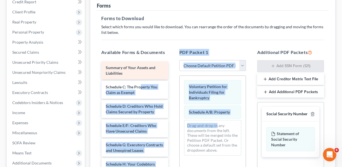
click at [234, 47] on div "PDF Packet 1 Choose Default Petition PDF Packet Complete Bankruptcy Petition (a…" at bounding box center [213, 138] width 78 height 189
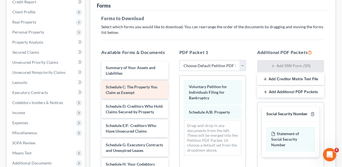
drag, startPoint x: 158, startPoint y: 77, endPoint x: 145, endPoint y: 88, distance: 17.0
click at [243, 40] on hr at bounding box center [213, 40] width 223 height 0
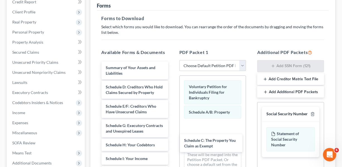
drag, startPoint x: 145, startPoint y: 88, endPoint x: 143, endPoint y: 123, distance: 34.1
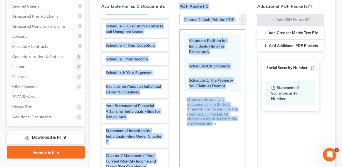
scroll to position [135, 0]
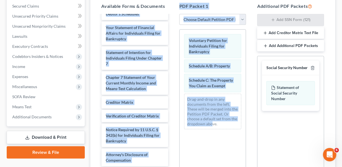
drag, startPoint x: 143, startPoint y: 123, endPoint x: 212, endPoint y: 172, distance: 85.4
click at [212, 166] on html "Home New Case Client Portal [PERSON_NAME] [EMAIL_ADDRESS][DOMAIN_NAME] My Accou…" at bounding box center [171, 58] width 342 height 350
click at [262, 108] on div "Social Security Number Statement of Social Security Number Creditor Matrix Text…" at bounding box center [290, 119] width 67 height 127
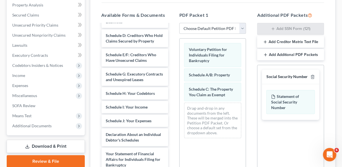
scroll to position [0, 0]
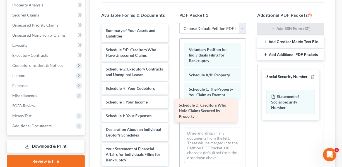
drag, startPoint x: 131, startPoint y: 54, endPoint x: 204, endPoint y: 110, distance: 92.0
click at [173, 110] on div "Schedule D: Creditors Who Hold Claims Secured by Property Summary of Your Asset…" at bounding box center [135, 155] width 76 height 263
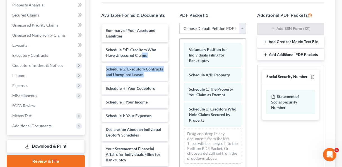
drag, startPoint x: 142, startPoint y: 56, endPoint x: 173, endPoint y: 9, distance: 56.2
click at [147, 74] on div "Summary of Your Assets and Liabilities Schedule E/F: Creditors Who Have Unsecur…" at bounding box center [135, 155] width 76 height 263
click at [173, 9] on div "Available Forms & Documents Summary of Your Assets and Liabilities Schedule E/F…" at bounding box center [135, 101] width 78 height 189
click at [172, 9] on div "Available Forms & Documents Summary of Your Assets and Liabilities Schedule E/F…" at bounding box center [135, 101] width 78 height 189
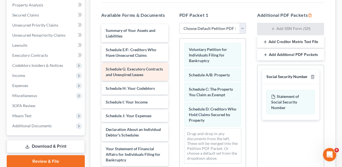
click at [126, 73] on span "Schedule G: Executory Contracts and Unexpired Leases" at bounding box center [134, 71] width 57 height 10
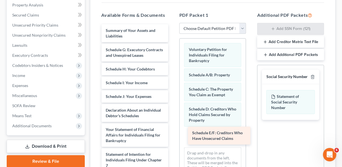
drag, startPoint x: 126, startPoint y: 50, endPoint x: 212, endPoint y: 134, distance: 120.2
click at [173, 134] on div "Schedule E/F: Creditors Who Have Unsecured Claims Summary of Your Assets and Li…" at bounding box center [135, 145] width 76 height 243
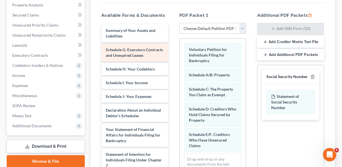
click at [131, 49] on span "Schedule G: Executory Contracts and Unexpired Leases" at bounding box center [134, 52] width 57 height 10
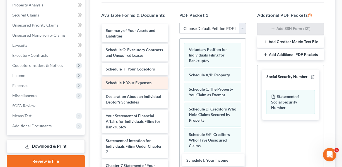
drag, startPoint x: 131, startPoint y: 87, endPoint x: 136, endPoint y: 90, distance: 5.0
click at [173, 159] on div "Schedule I: Your Income Summary of Your Assets and Liabilities Schedule G: Exec…" at bounding box center [135, 139] width 76 height 230
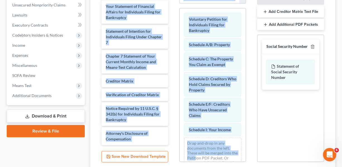
scroll to position [183, 0]
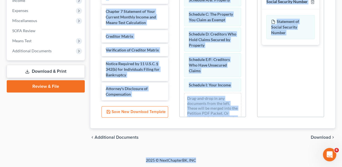
drag, startPoint x: 136, startPoint y: 90, endPoint x: 207, endPoint y: 167, distance: 105.1
click at [212, 138] on div "chevron_left Additional Documents Download chevron_right" at bounding box center [212, 137] width 245 height 18
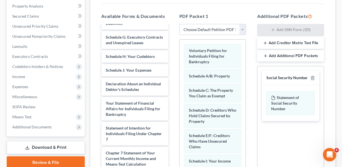
scroll to position [0, 0]
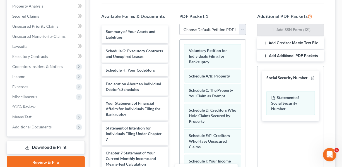
drag, startPoint x: 120, startPoint y: 87, endPoint x: 193, endPoint y: 169, distance: 109.9
click at [193, 166] on html "Home New Case Client Portal [PERSON_NAME] [EMAIL_ADDRESS][DOMAIN_NAME] My Accou…" at bounding box center [171, 68] width 342 height 350
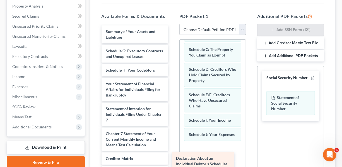
drag, startPoint x: 131, startPoint y: 92, endPoint x: 202, endPoint y: 160, distance: 98.9
click at [173, 160] on div "Declaration About an Individual Debtor's Schedules Summary of Your Assets and L…" at bounding box center [135, 123] width 76 height 197
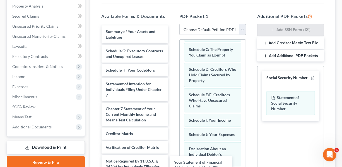
drag, startPoint x: 128, startPoint y: 94, endPoint x: 245, endPoint y: 106, distance: 117.7
click at [173, 166] on div "Your Statement of Financial Affairs for Individuals Filing for Bankruptcy Summa…" at bounding box center [135, 111] width 76 height 172
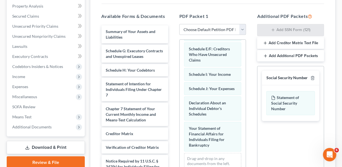
scroll to position [97, 0]
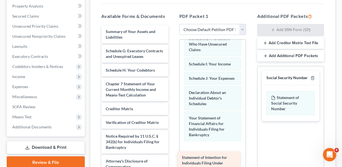
drag, startPoint x: 117, startPoint y: 91, endPoint x: 193, endPoint y: 159, distance: 102.2
click at [173, 159] on div "Statement of Intention for Individuals Filing Under Chapter 7 Summary of Your A…" at bounding box center [135, 98] width 76 height 147
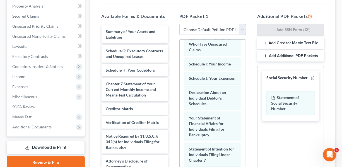
scroll to position [122, 0]
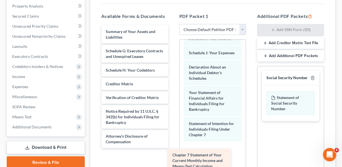
drag, startPoint x: 114, startPoint y: 96, endPoint x: 181, endPoint y: 162, distance: 93.9
click at [173, 148] on div "Chapter 7 Statement of Your Current Monthly Income and Means-Test Calculation S…" at bounding box center [135, 86] width 76 height 122
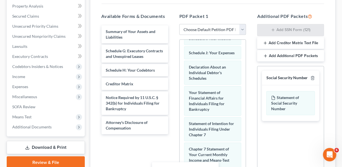
drag, startPoint x: 146, startPoint y: 97, endPoint x: 196, endPoint y: 168, distance: 87.5
click at [196, 166] on html "Home New Case Client Portal [PERSON_NAME] [EMAIL_ADDRESS][DOMAIN_NAME] My Accou…" at bounding box center [171, 68] width 342 height 350
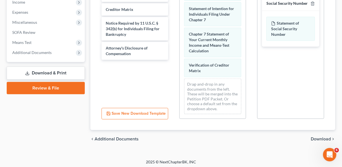
scroll to position [183, 0]
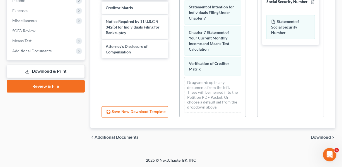
click at [323, 136] on span "Download" at bounding box center [321, 137] width 20 height 4
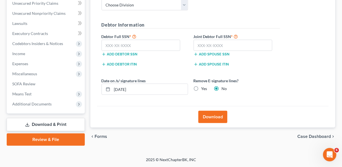
scroll to position [129, 0]
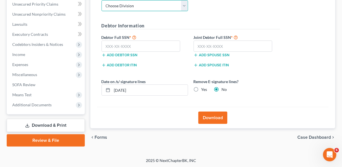
drag, startPoint x: 182, startPoint y: 7, endPoint x: 181, endPoint y: 11, distance: 3.9
click at [182, 7] on select "Choose Division Fresno Modesto [GEOGRAPHIC_DATA]" at bounding box center [145, 5] width 87 height 11
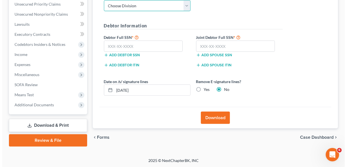
scroll to position [129, 0]
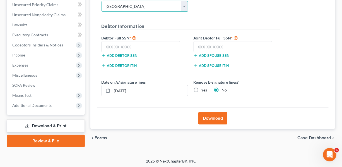
click at [102, 1] on select "Choose Division Fresno Modesto [GEOGRAPHIC_DATA]" at bounding box center [145, 6] width 87 height 11
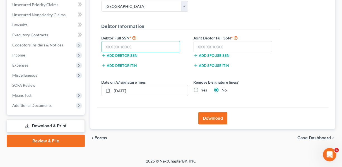
click at [146, 47] on input "text" at bounding box center [141, 46] width 79 height 11
click at [139, 45] on input "text" at bounding box center [141, 46] width 79 height 11
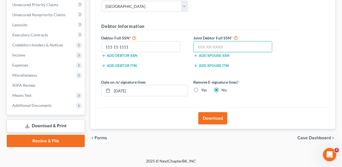
click at [198, 44] on input "text" at bounding box center [233, 46] width 79 height 11
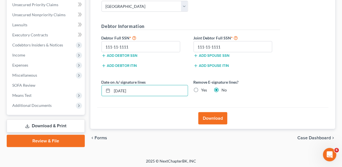
drag, startPoint x: 157, startPoint y: 90, endPoint x: 199, endPoint y: 93, distance: 42.0
click at [93, 92] on div "Download Almost There... Complete Required * Fields District Information Divisi…" at bounding box center [212, 33] width 245 height 191
click at [202, 89] on label "Yes" at bounding box center [205, 90] width 6 height 6
click at [204, 89] on input "Yes" at bounding box center [206, 89] width 4 height 4
click at [208, 119] on button "Download" at bounding box center [212, 118] width 29 height 12
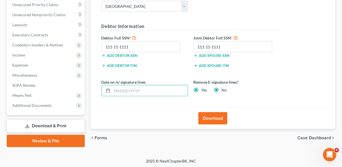
click at [210, 117] on button "Download" at bounding box center [212, 118] width 29 height 12
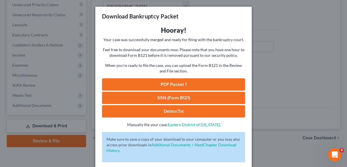
click at [154, 98] on link "SSN (Form B121)" at bounding box center [173, 98] width 143 height 12
click at [176, 85] on link "PDF Packet 1" at bounding box center [173, 84] width 143 height 12
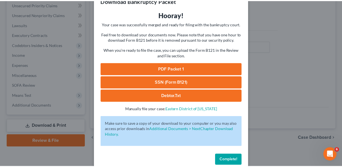
scroll to position [25, 0]
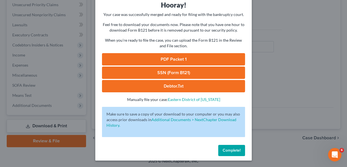
click at [231, 148] on span "Complete!" at bounding box center [231, 150] width 18 height 5
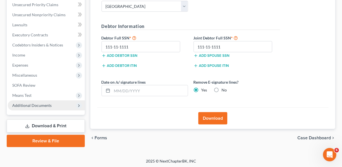
click at [48, 104] on span "Additional Documents" at bounding box center [31, 105] width 39 height 5
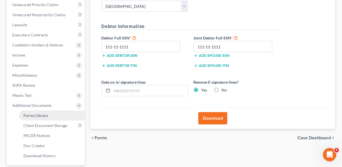
click at [45, 114] on span "Forms Library" at bounding box center [35, 115] width 25 height 5
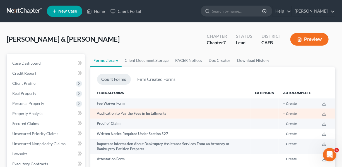
click at [158, 114] on td "Application to Pay the Fees in Installments" at bounding box center [170, 113] width 160 height 10
click at [293, 114] on button "+ Create" at bounding box center [290, 114] width 14 height 4
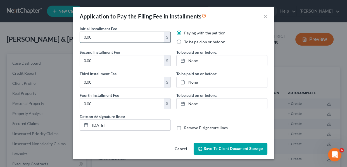
click at [134, 41] on input "0.00" at bounding box center [122, 37] width 84 height 11
click at [265, 16] on button "×" at bounding box center [265, 16] width 4 height 7
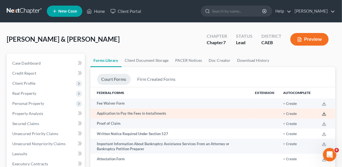
click at [325, 114] on icon at bounding box center [324, 113] width 4 height 4
